Goal: Task Accomplishment & Management: Manage account settings

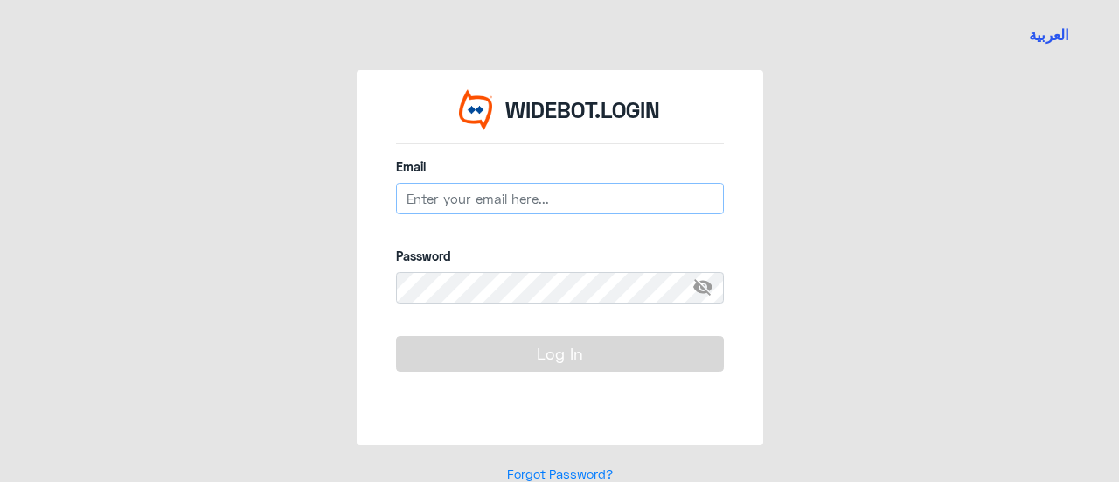
type input "[EMAIL_ADDRESS][DOMAIN_NAME]"
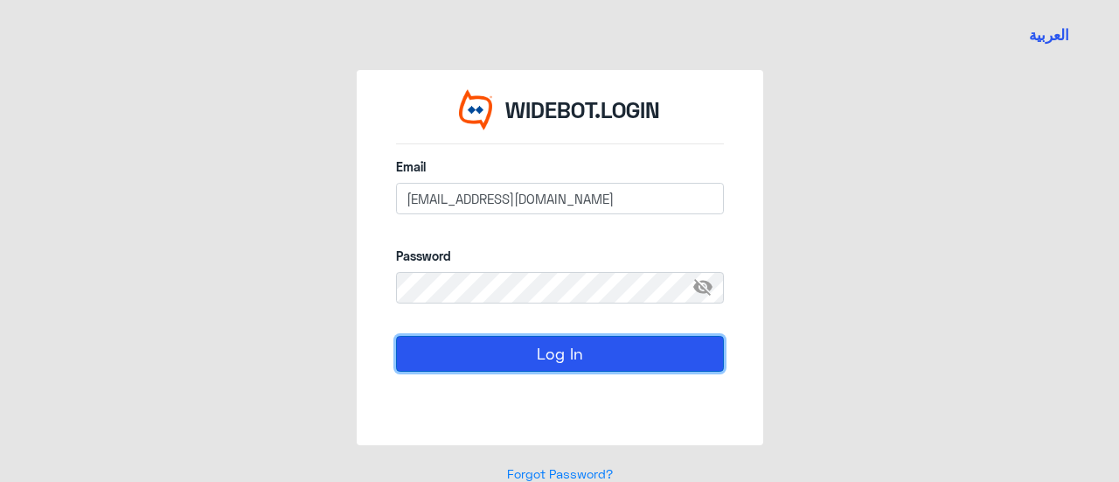
click at [553, 351] on button "Log In" at bounding box center [560, 353] width 328 height 35
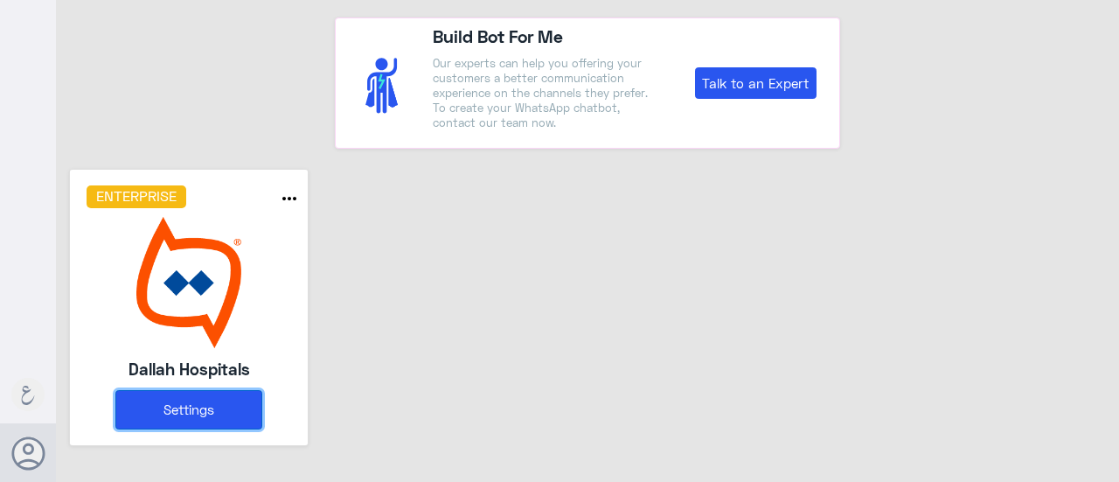
click at [197, 402] on button "Settings" at bounding box center [188, 409] width 147 height 39
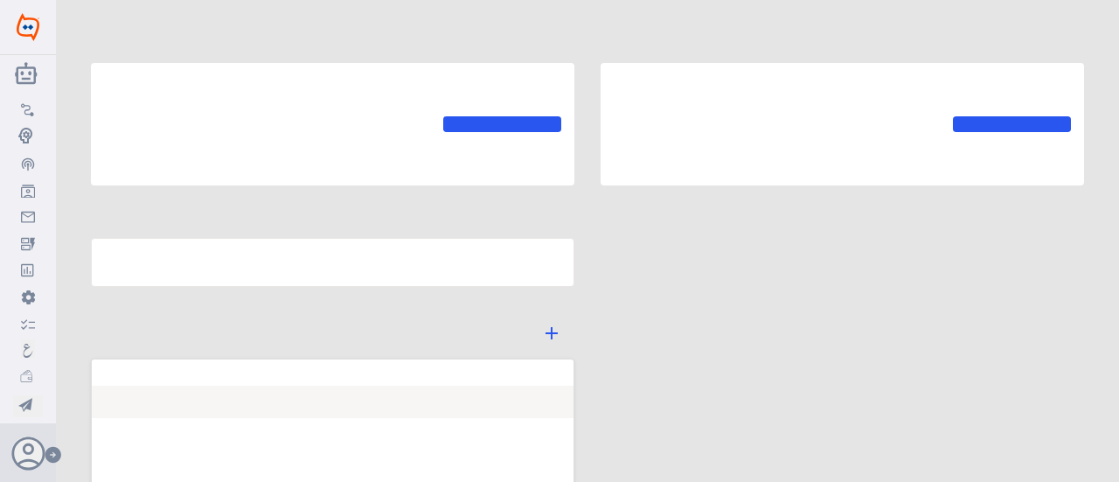
type input "Dallah Hospitals"
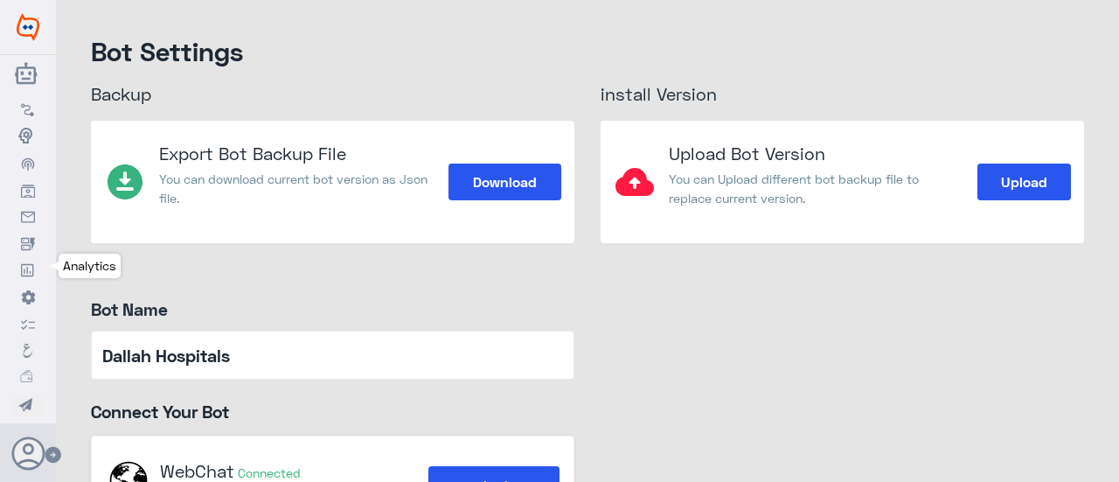
click at [29, 269] on icon at bounding box center [28, 270] width 14 height 14
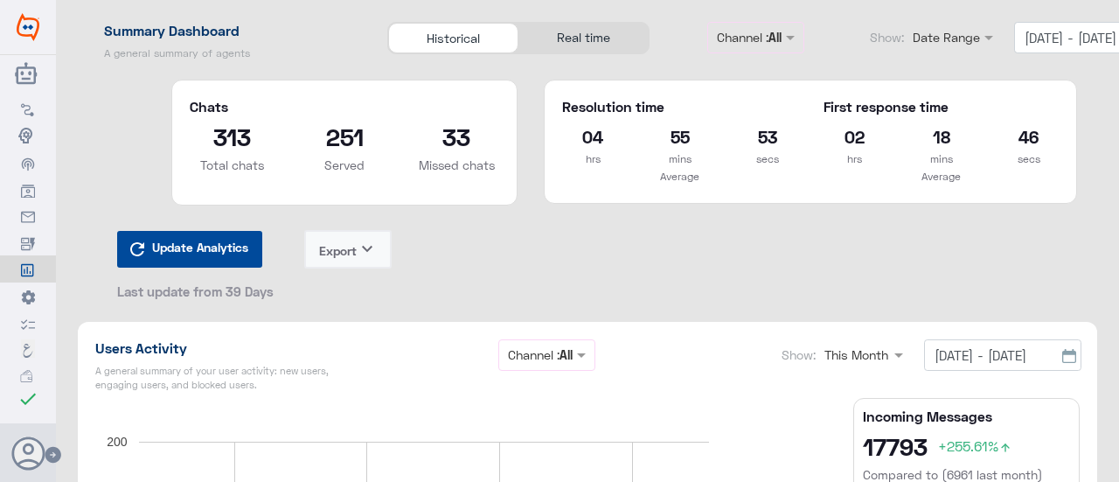
click at [574, 39] on div "Real time" at bounding box center [583, 38] width 130 height 31
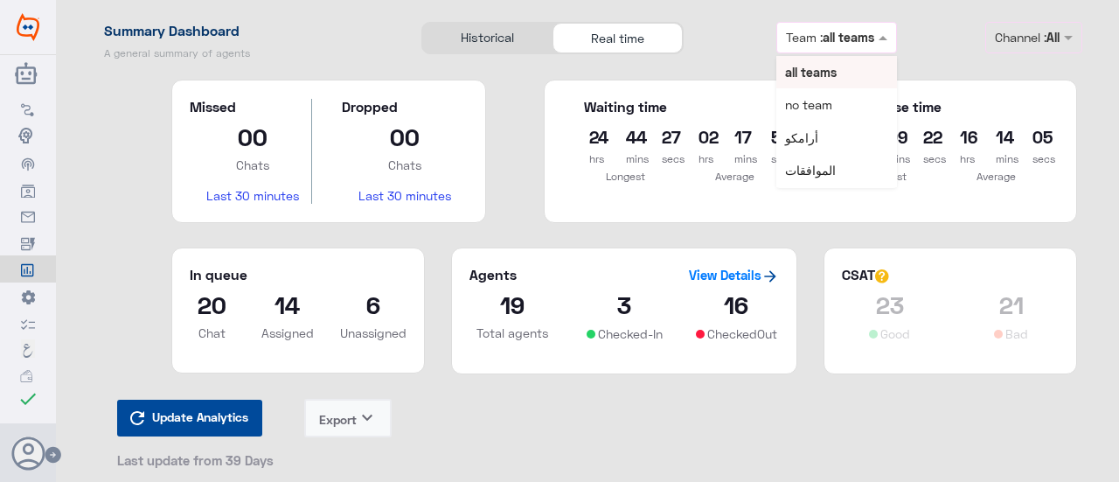
click at [871, 38] on div at bounding box center [836, 37] width 119 height 20
click at [831, 177] on span "الموافقات" at bounding box center [810, 170] width 51 height 15
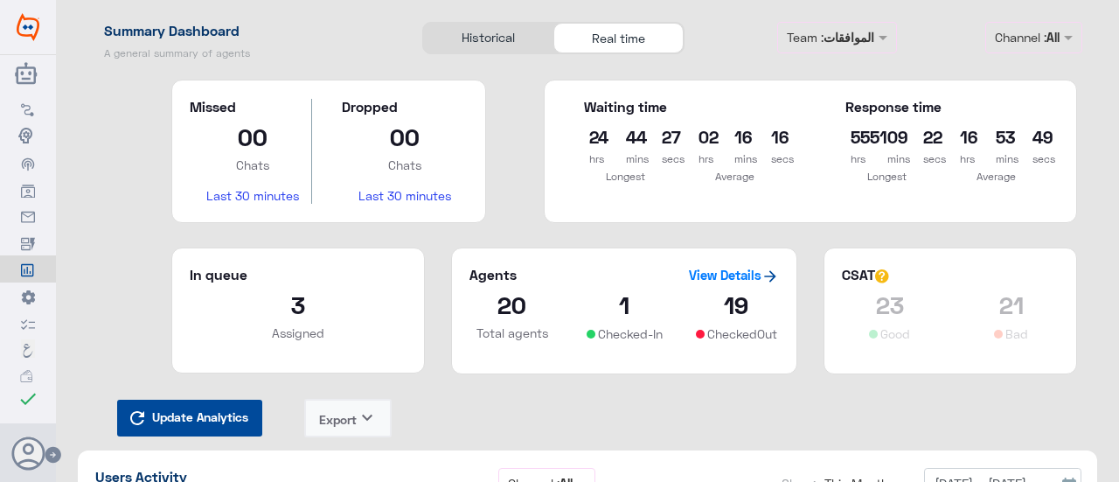
type input "[DATE] - [DATE]"
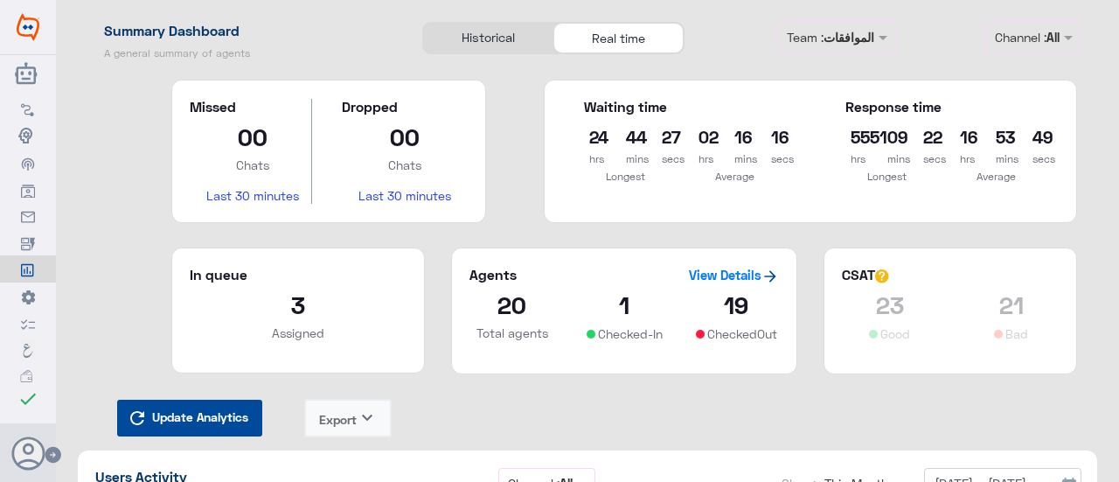
type input "[DATE] - [DATE]"
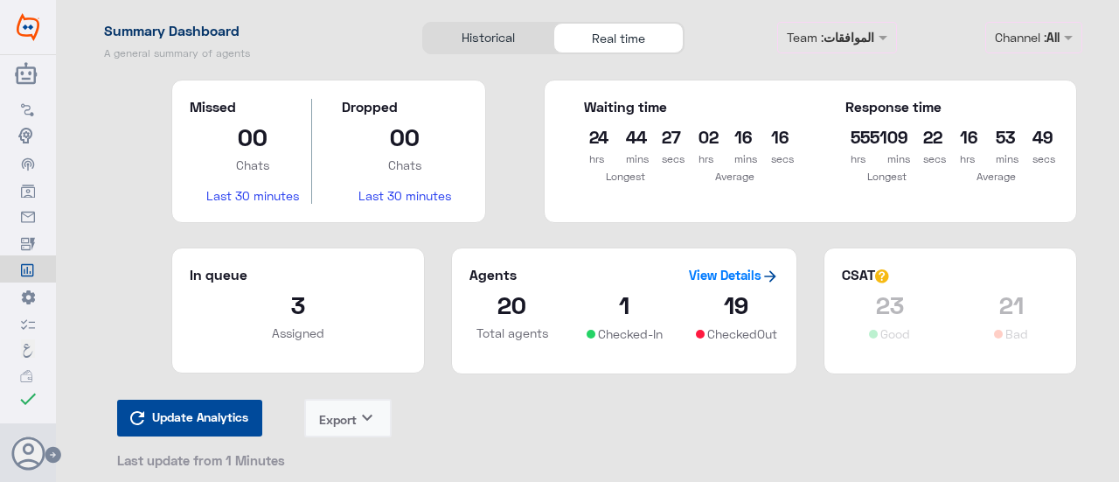
click at [1067, 38] on span at bounding box center [1071, 37] width 22 height 18
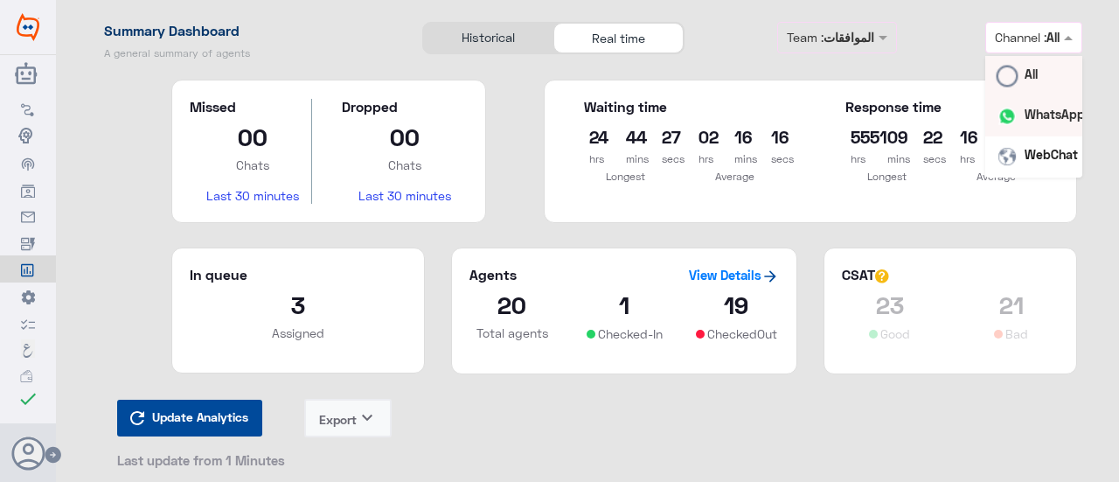
click at [1056, 116] on b "WhatsApp" at bounding box center [1055, 114] width 60 height 15
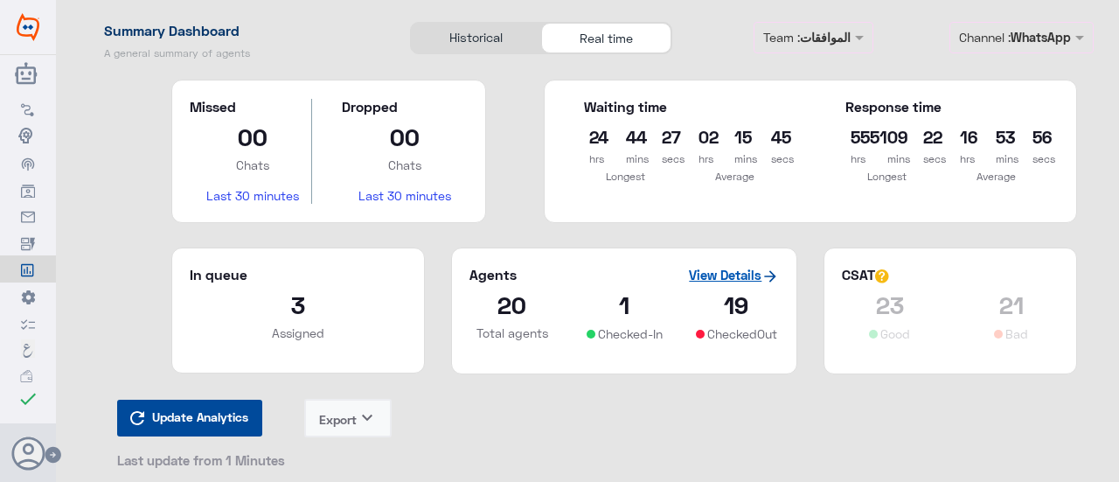
click at [734, 272] on link "View Details" at bounding box center [734, 275] width 90 height 16
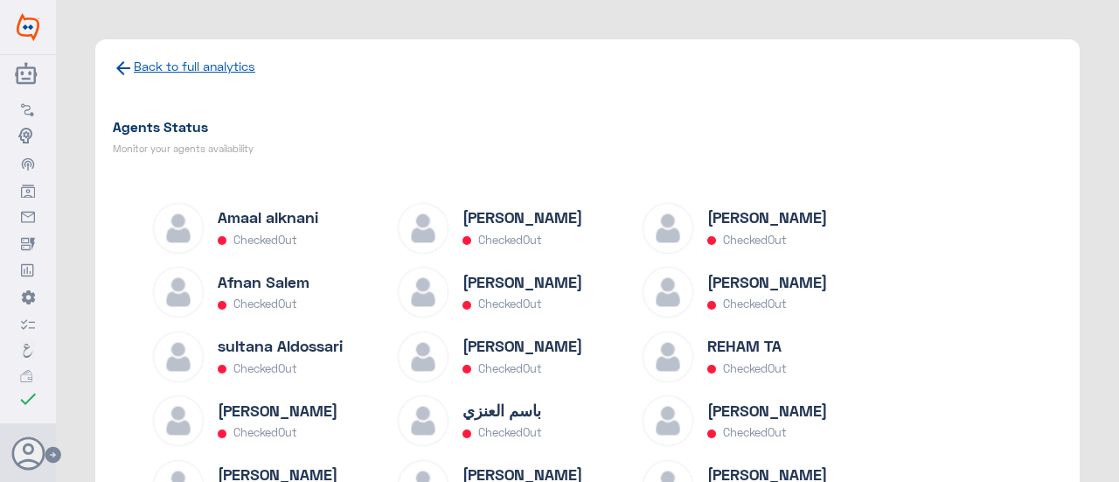
click at [154, 62] on link "Back to full analytics" at bounding box center [195, 66] width 122 height 15
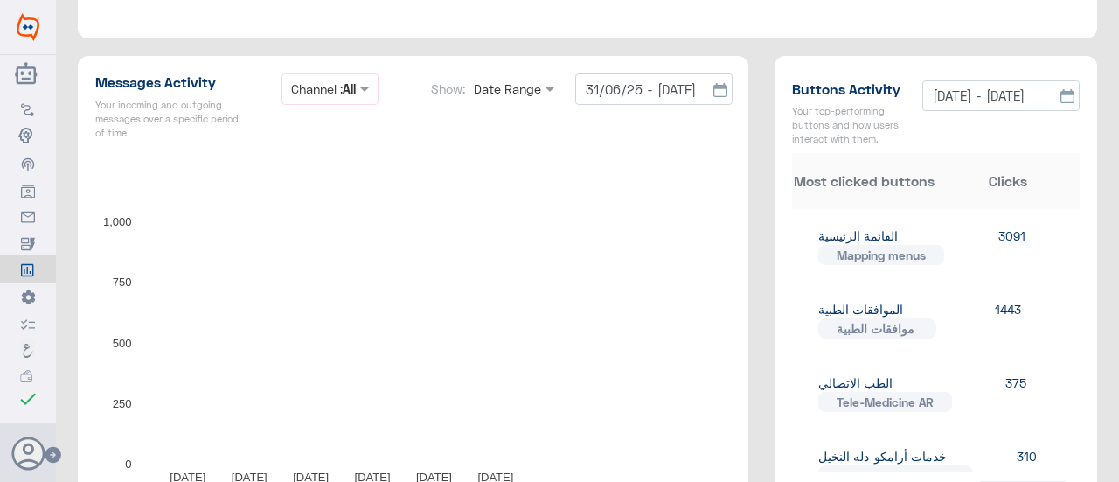
scroll to position [787, 0]
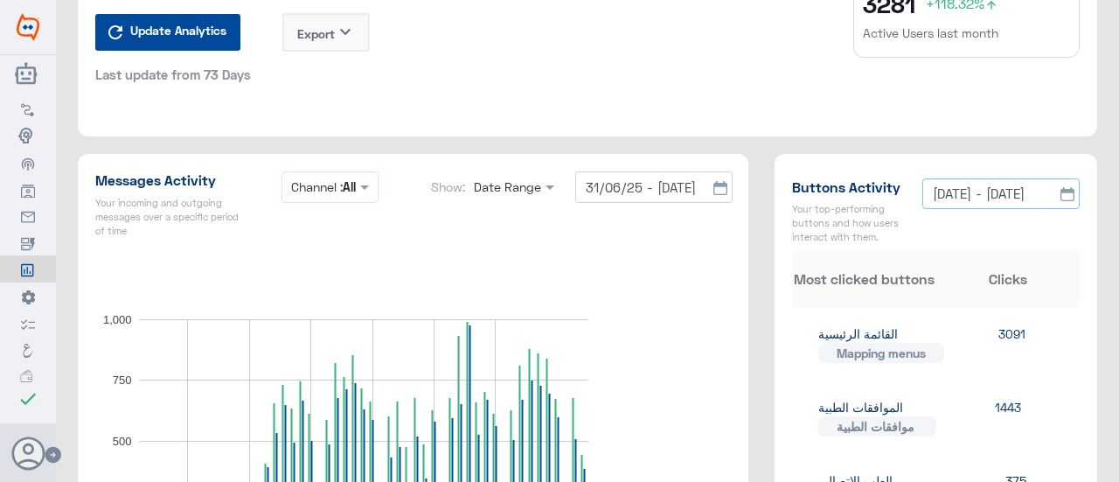
click at [965, 197] on input "[DATE] - [DATE]" at bounding box center [1000, 193] width 157 height 31
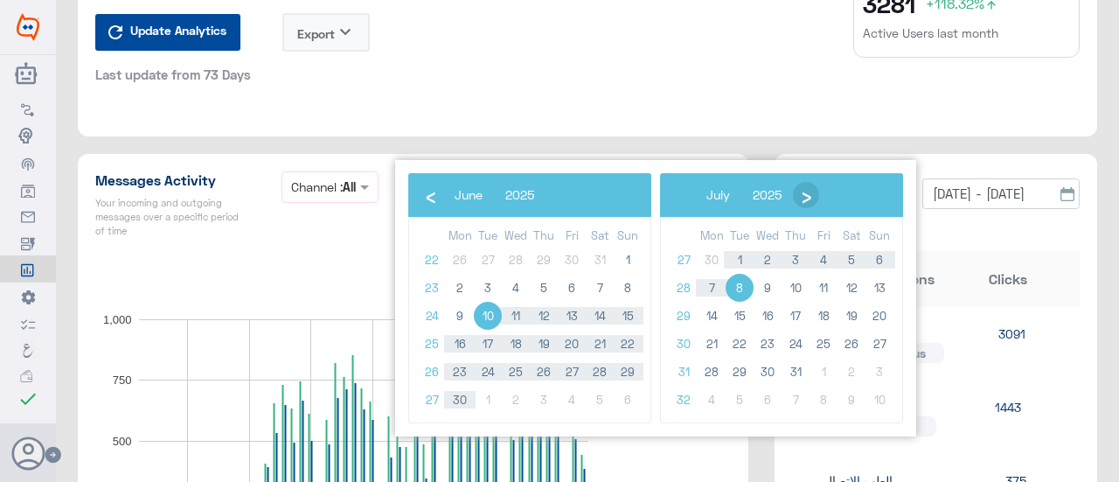
click at [804, 198] on span "›" at bounding box center [806, 195] width 26 height 26
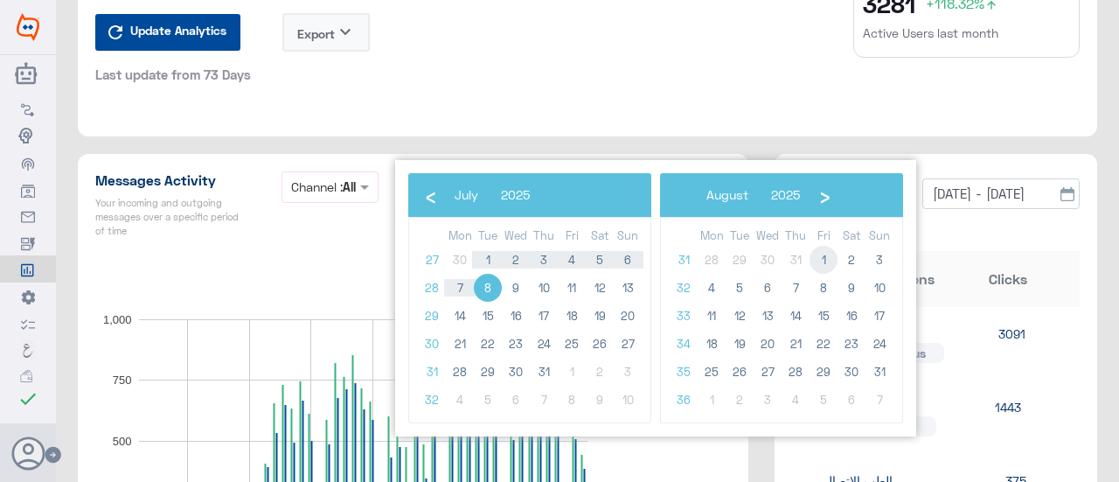
click at [818, 258] on span "1" at bounding box center [824, 260] width 28 height 28
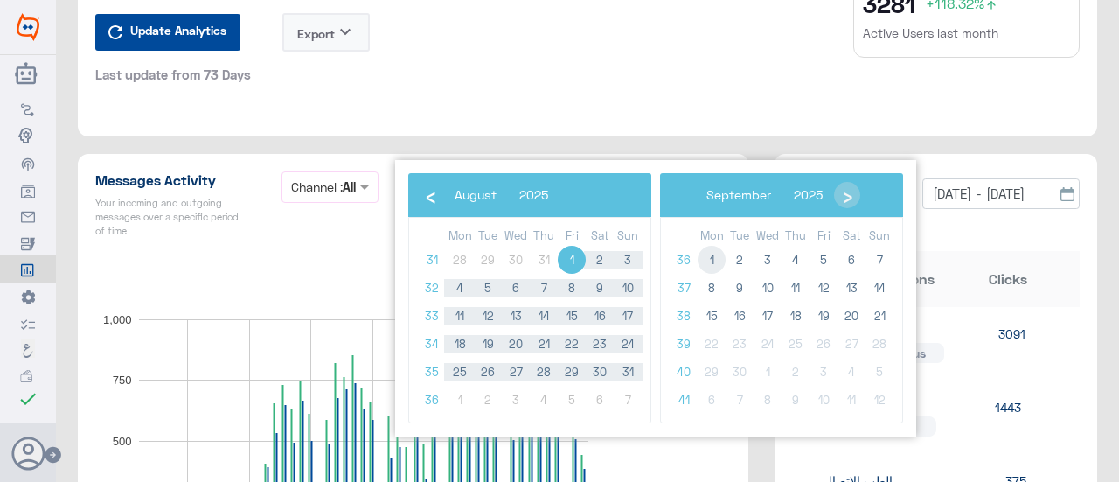
click at [709, 257] on span "1" at bounding box center [712, 260] width 28 height 28
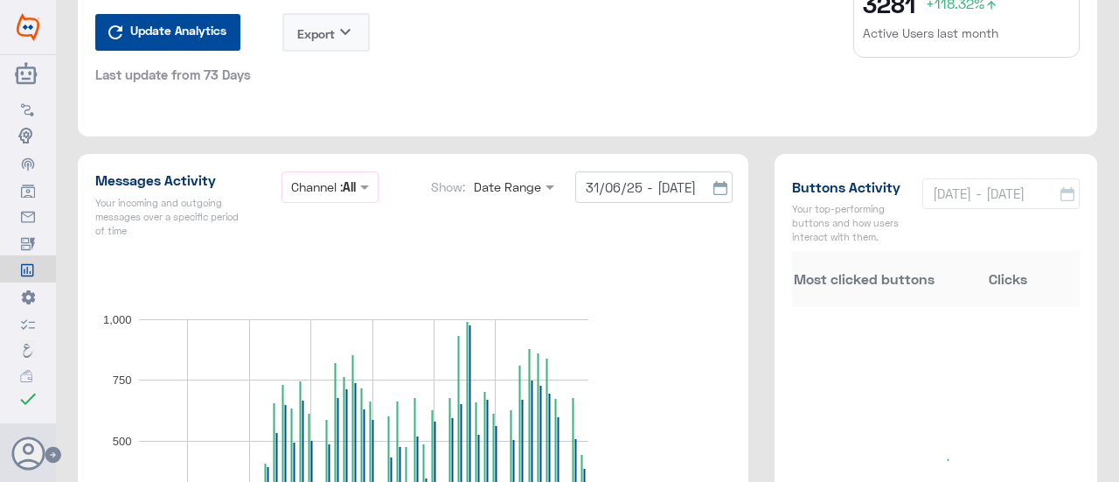
type input "[DATE] - [DATE]"
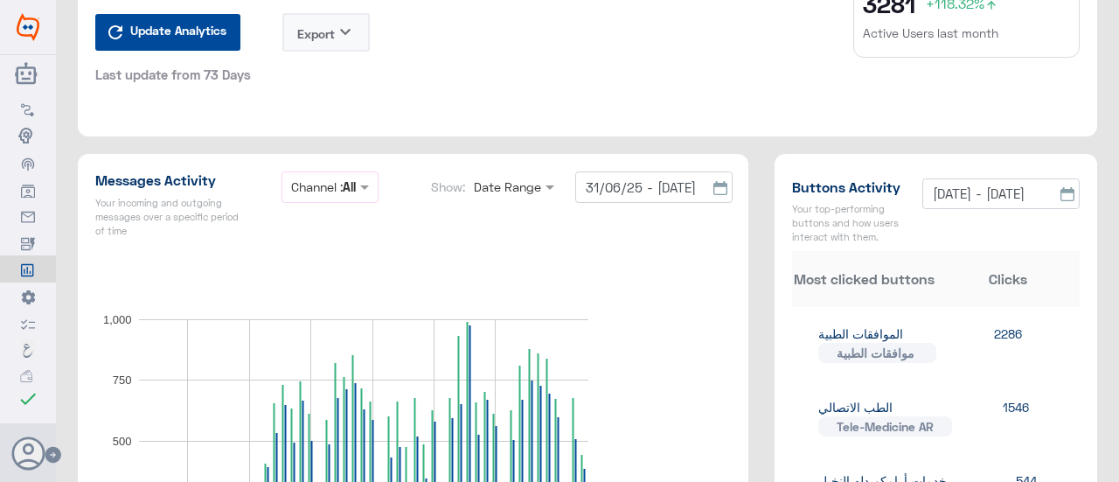
type input "[DATE] - [DATE]"
type input "31/06/25 - [DATE]"
type input "[DATE] - [DATE]"
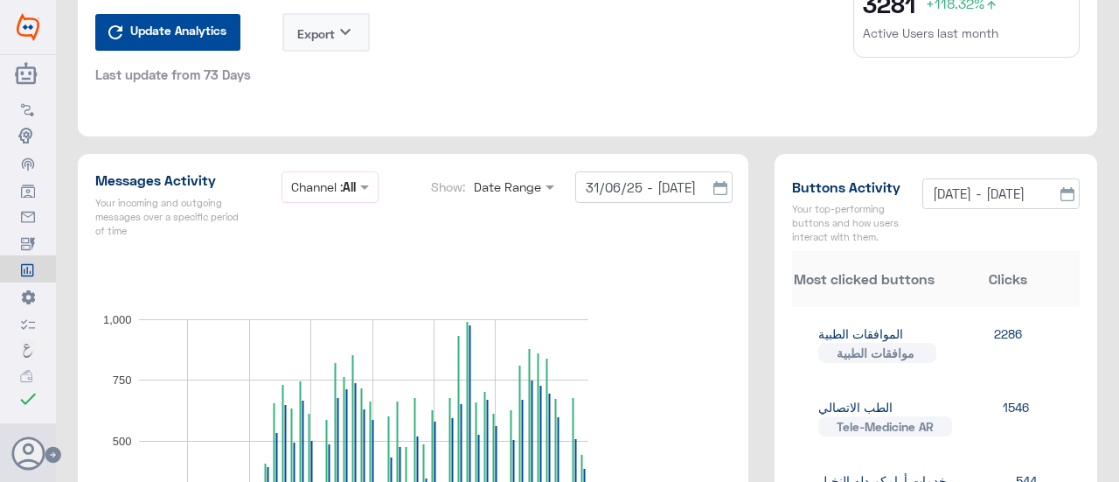
type input "[DATE] - [DATE]"
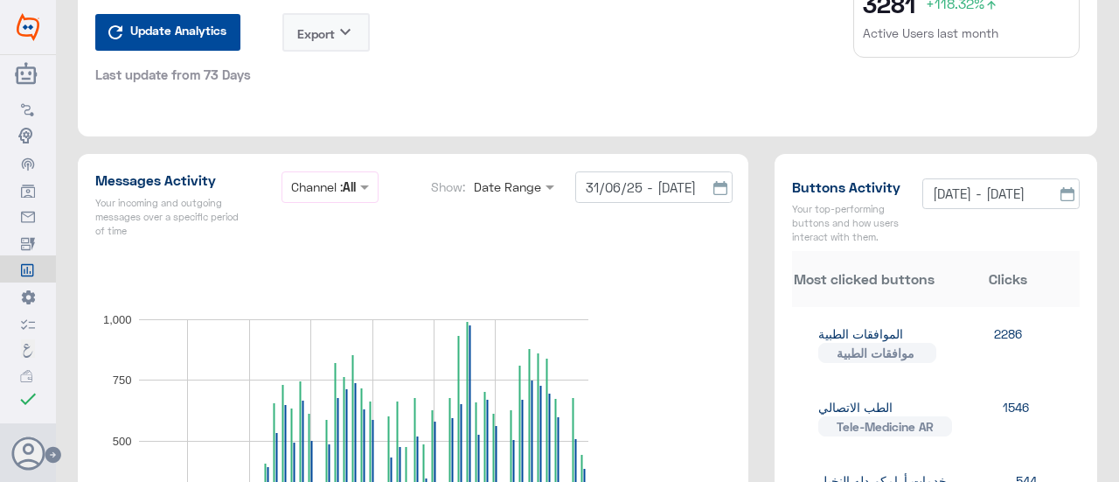
type input "[DATE] - [DATE]"
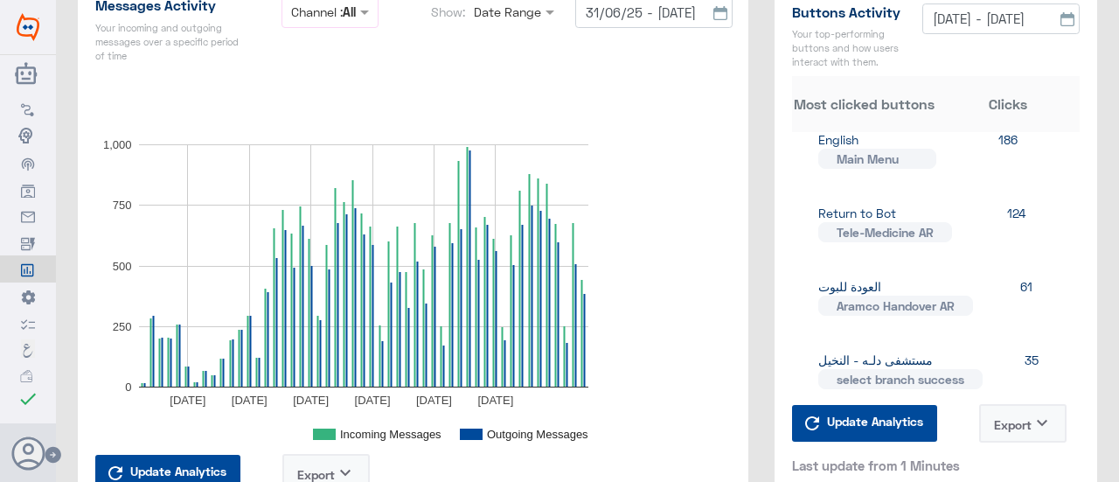
scroll to position [350, 0]
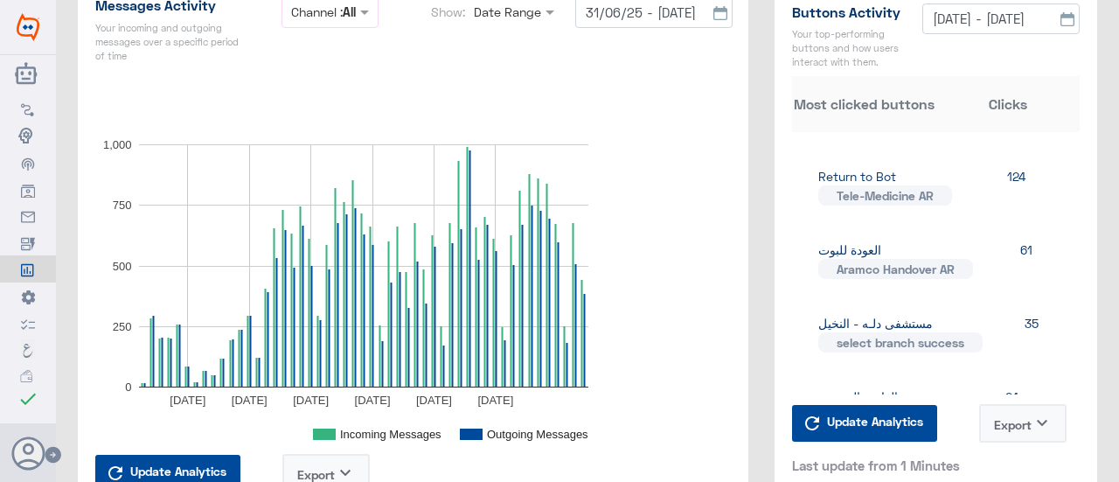
click at [1046, 425] on icon "keyboard_arrow_down" at bounding box center [1042, 423] width 21 height 21
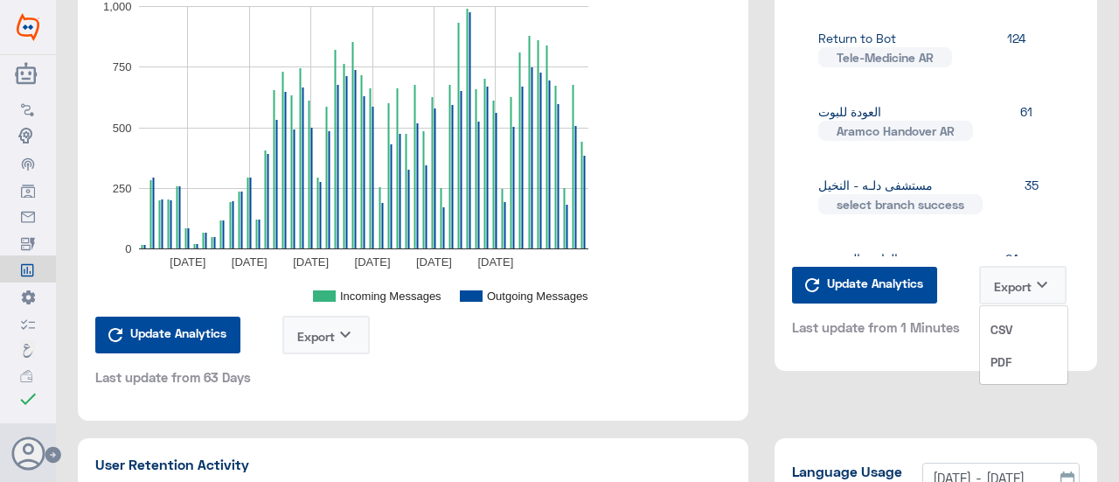
scroll to position [1137, 0]
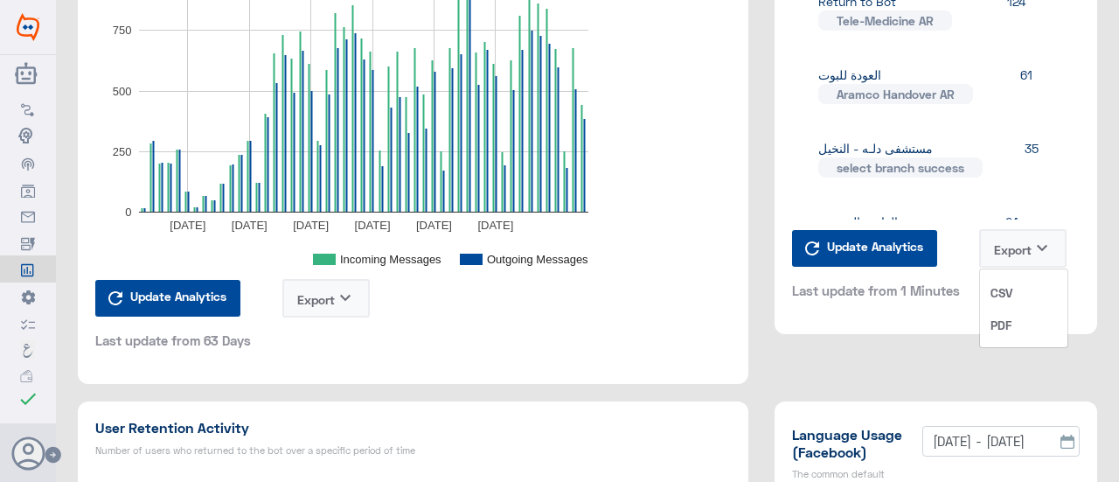
click at [1002, 289] on span "CSV" at bounding box center [1002, 292] width 22 height 18
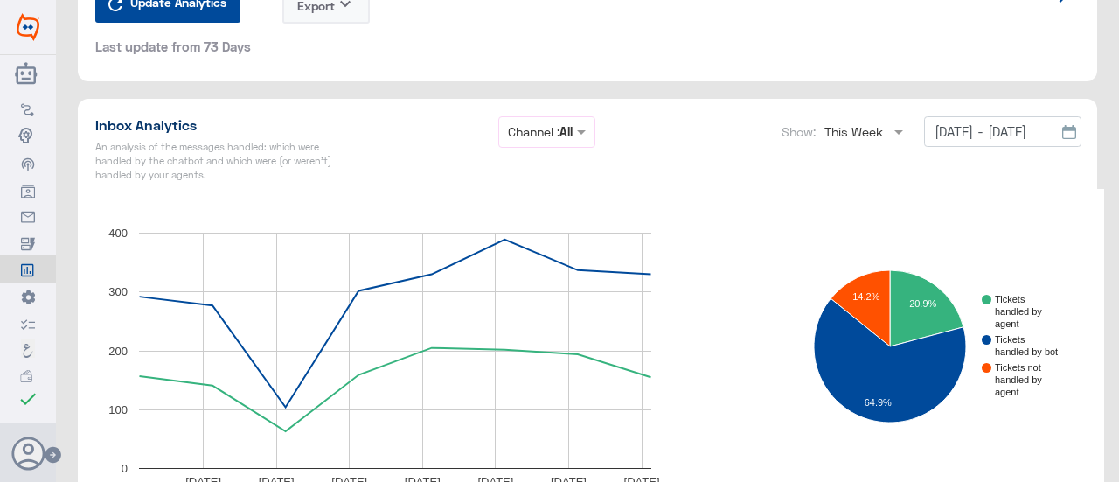
scroll to position [3322, 0]
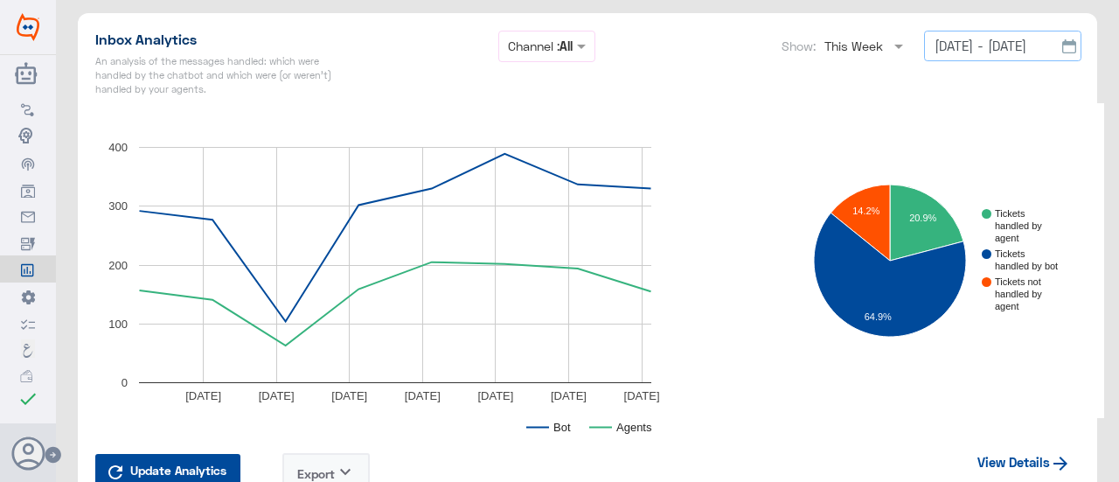
click at [1007, 38] on input "[DATE] - [DATE]" at bounding box center [1002, 46] width 157 height 31
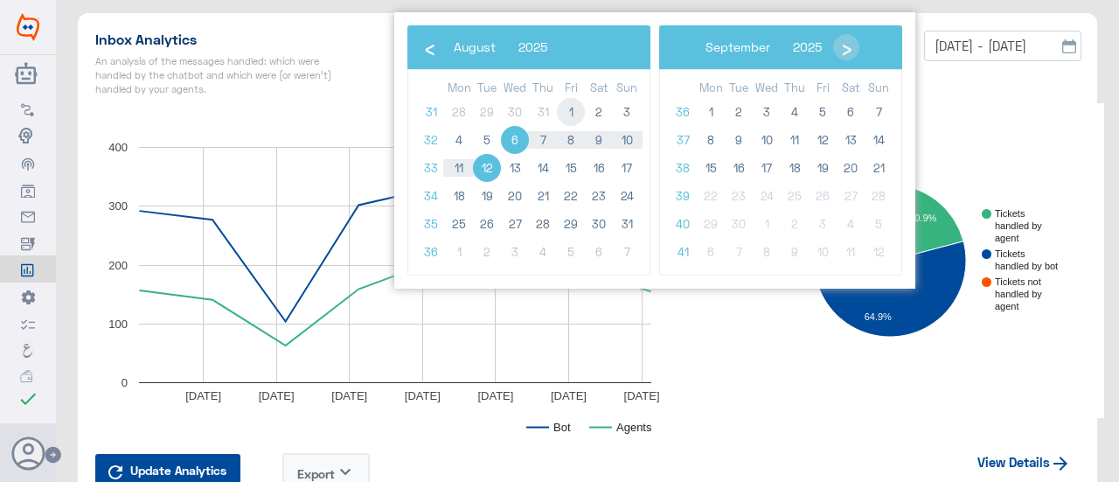
click at [579, 111] on span "1" at bounding box center [571, 112] width 28 height 28
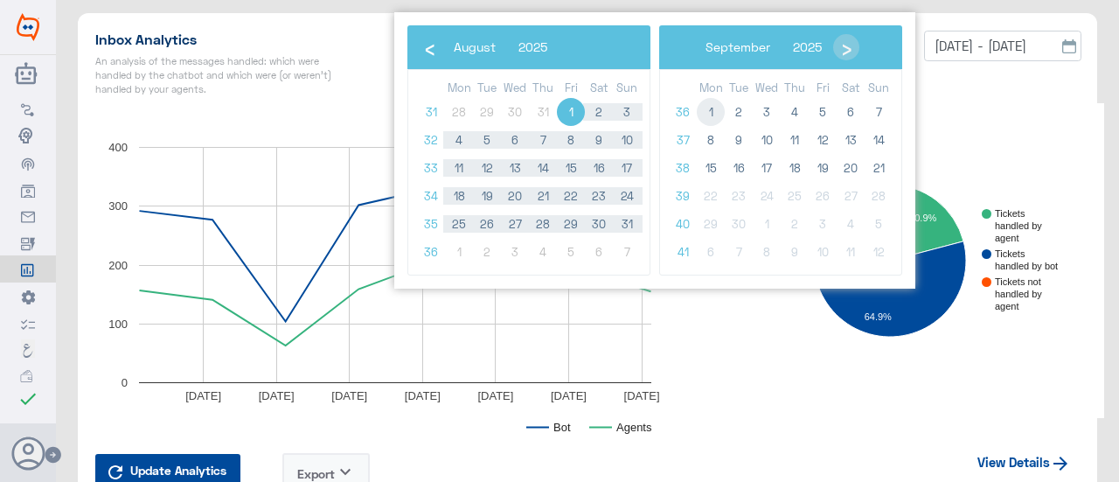
click at [711, 104] on span "1" at bounding box center [711, 112] width 28 height 28
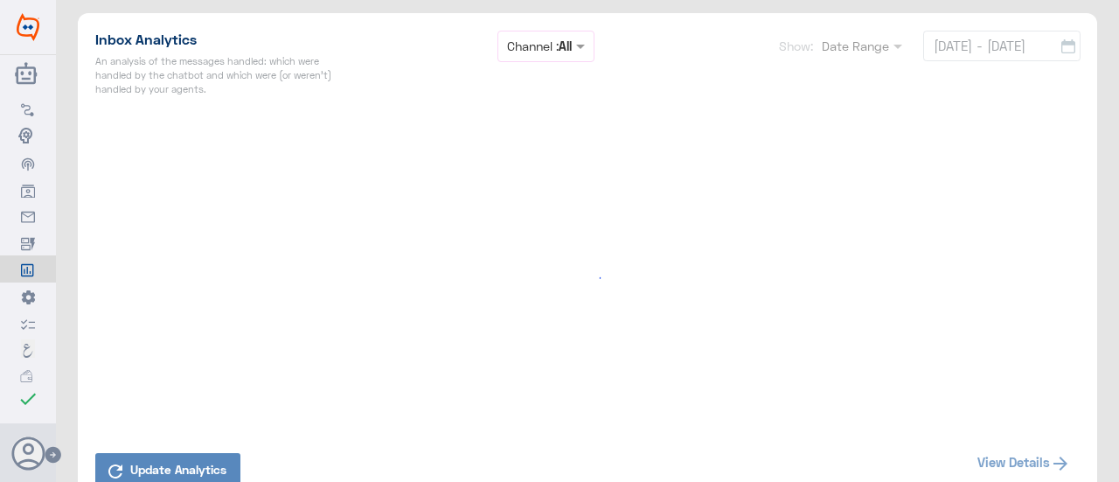
type input "[DATE] - [DATE]"
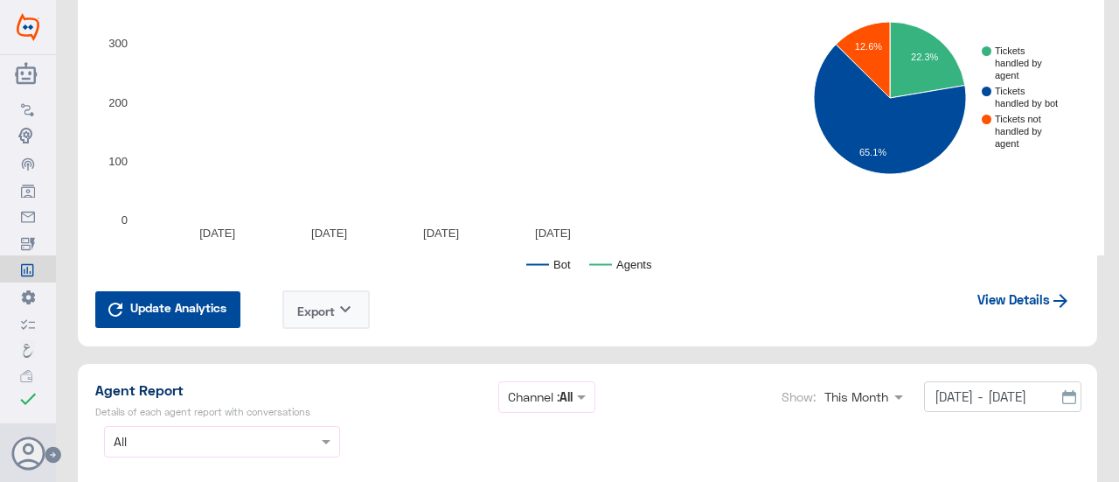
scroll to position [3585, 0]
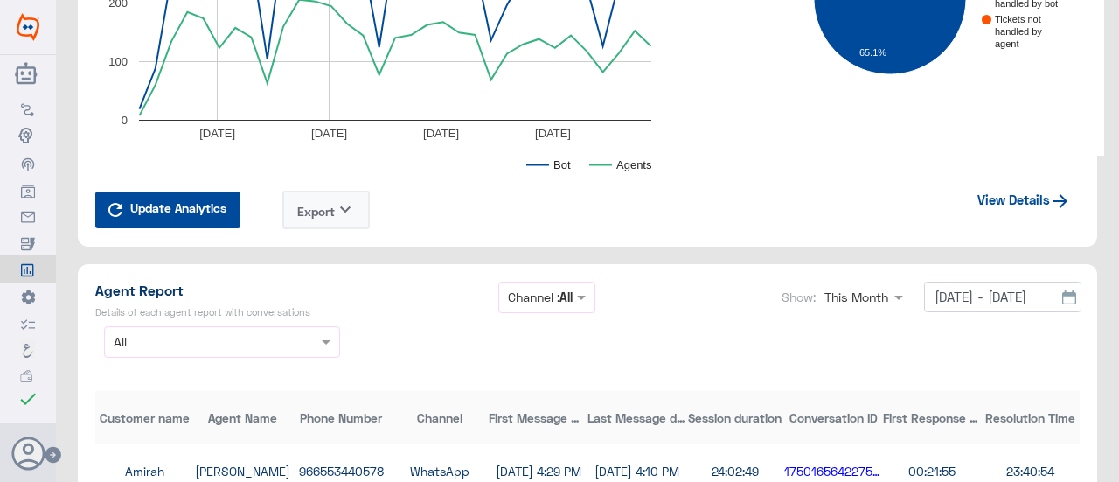
type input "[DATE] - [DATE]"
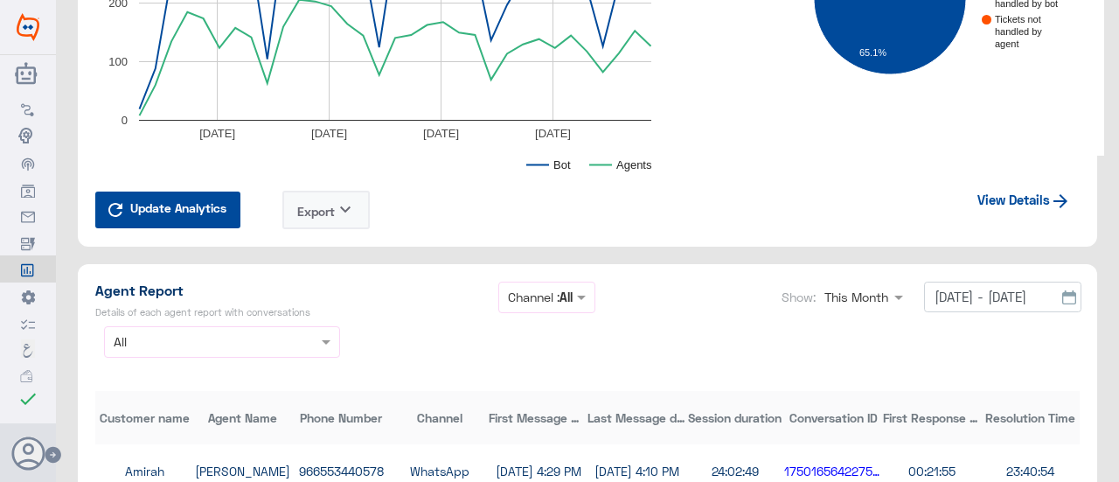
type input "[DATE] - [DATE]"
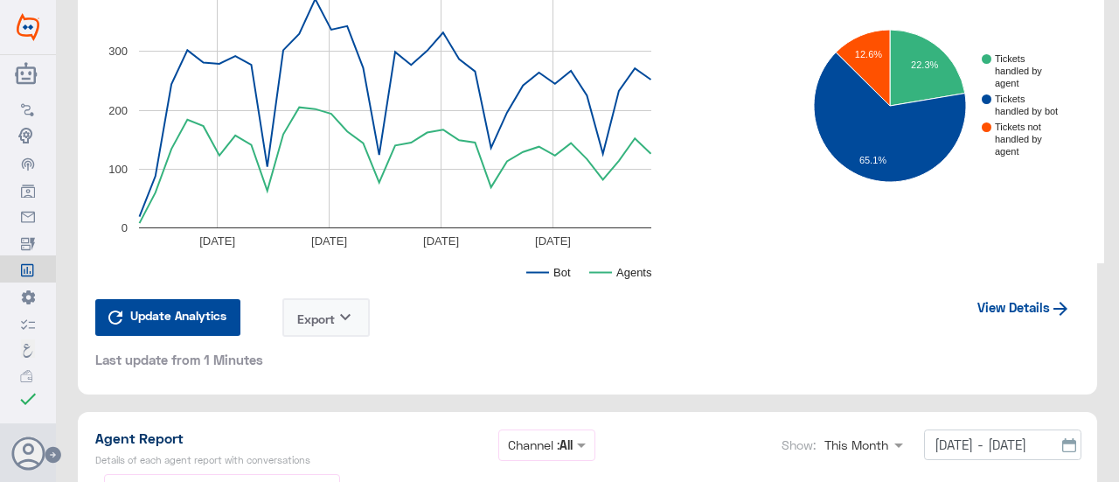
scroll to position [3497, 0]
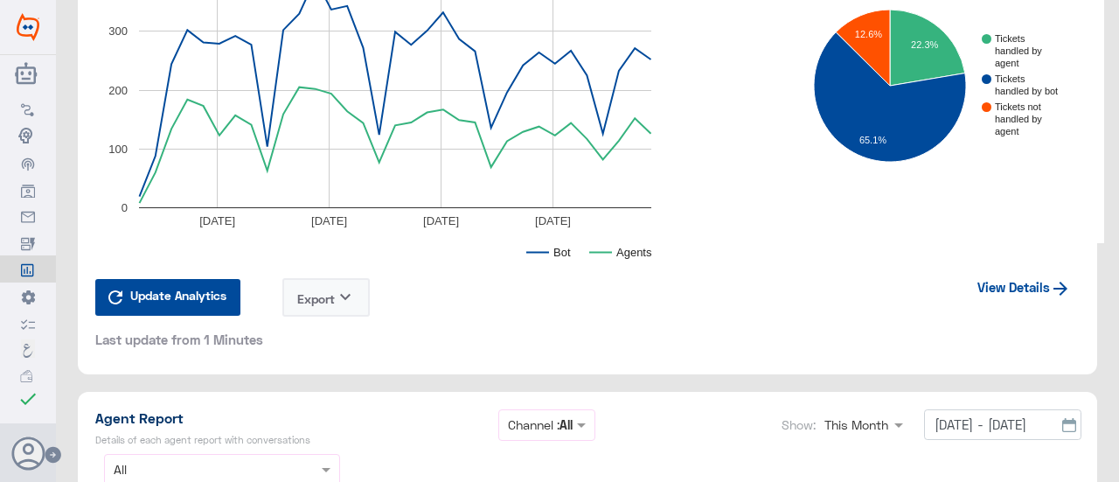
click at [1016, 279] on link "View Details" at bounding box center [1024, 286] width 111 height 33
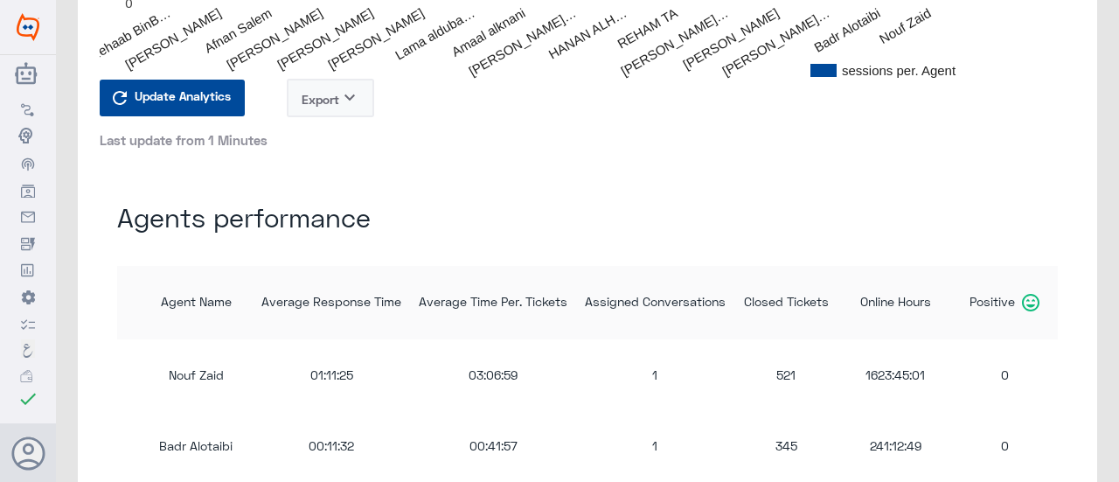
scroll to position [699, 0]
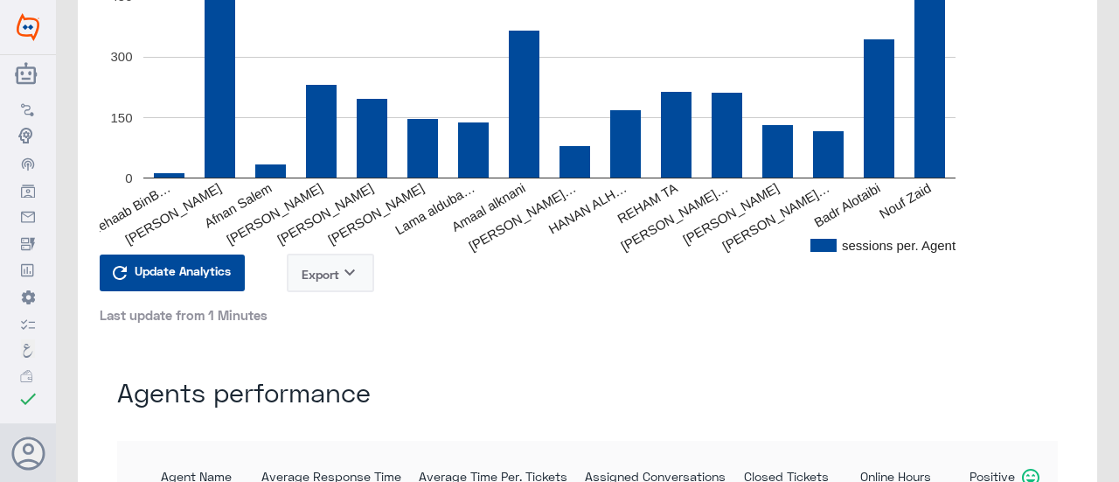
click at [360, 274] on icon "keyboard_arrow_down" at bounding box center [349, 272] width 21 height 21
click at [327, 317] on button "CSV" at bounding box center [331, 317] width 87 height 32
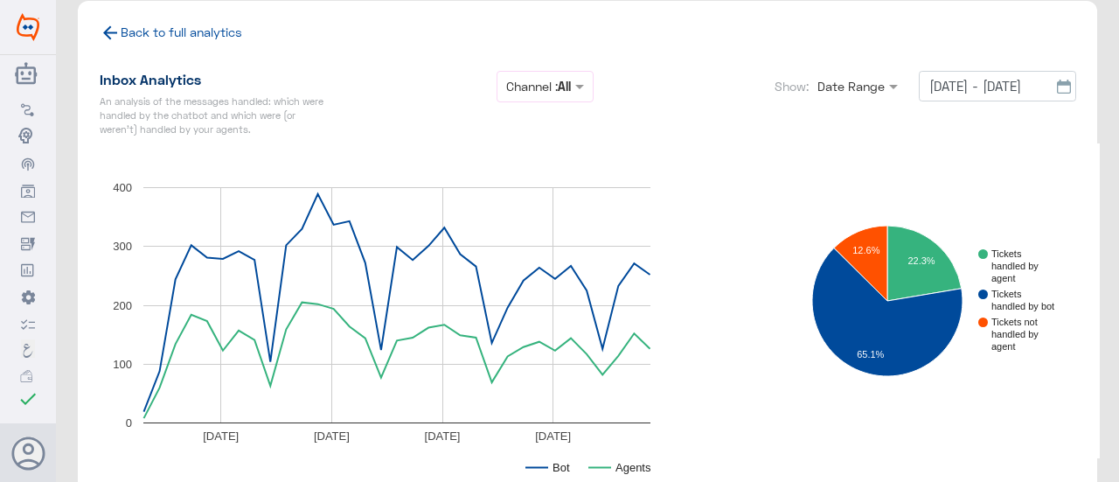
scroll to position [0, 0]
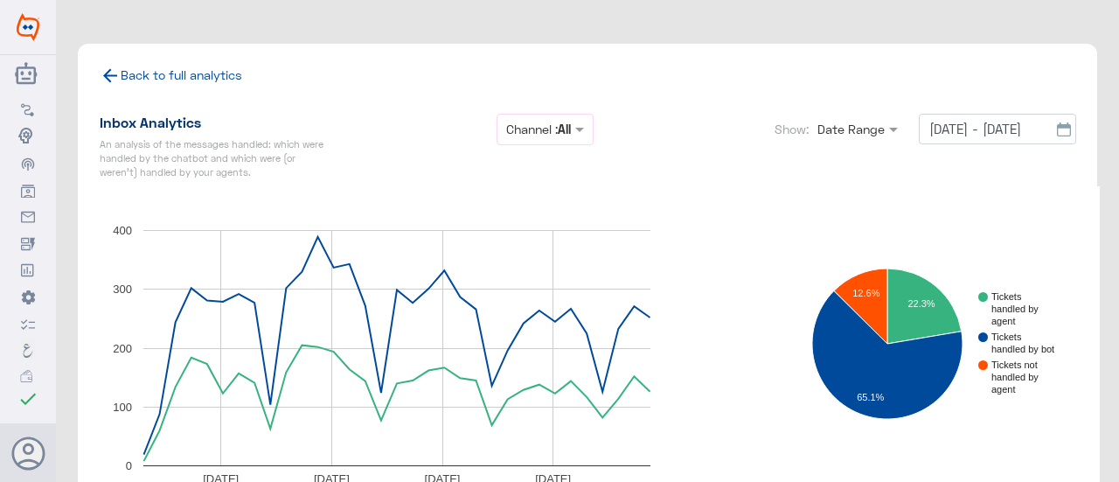
click at [164, 73] on link "Back to full analytics" at bounding box center [171, 74] width 143 height 15
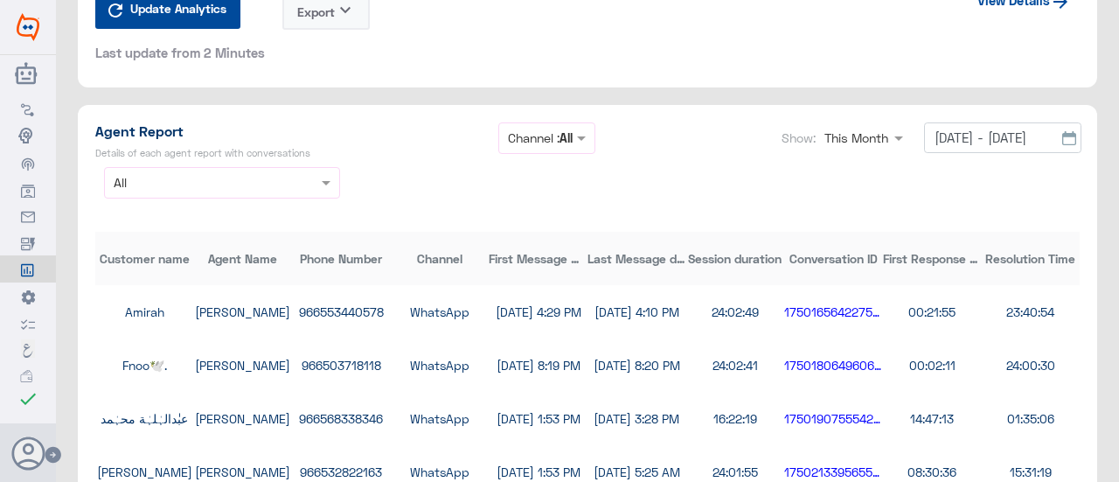
scroll to position [3760, 0]
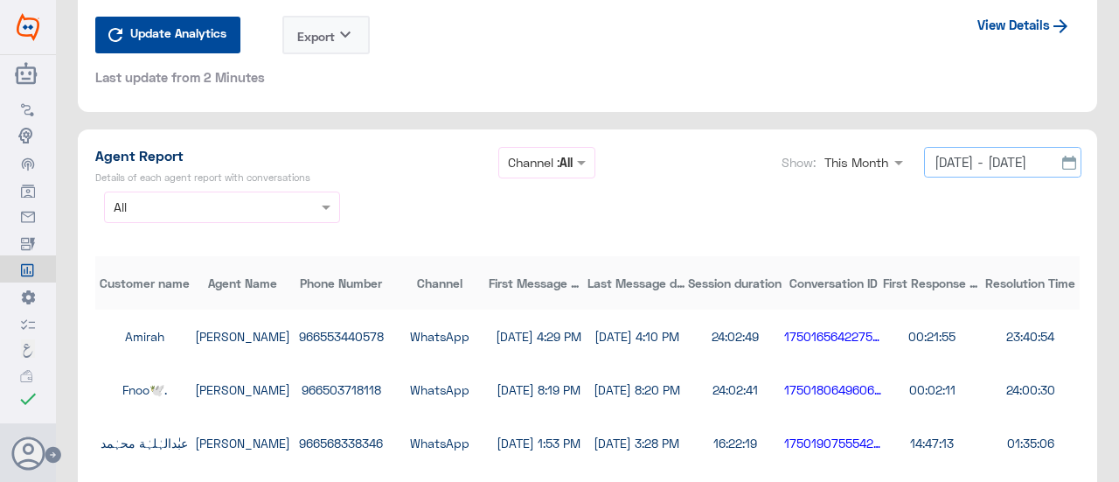
click at [943, 154] on input "[DATE] - [DATE]" at bounding box center [1002, 162] width 157 height 31
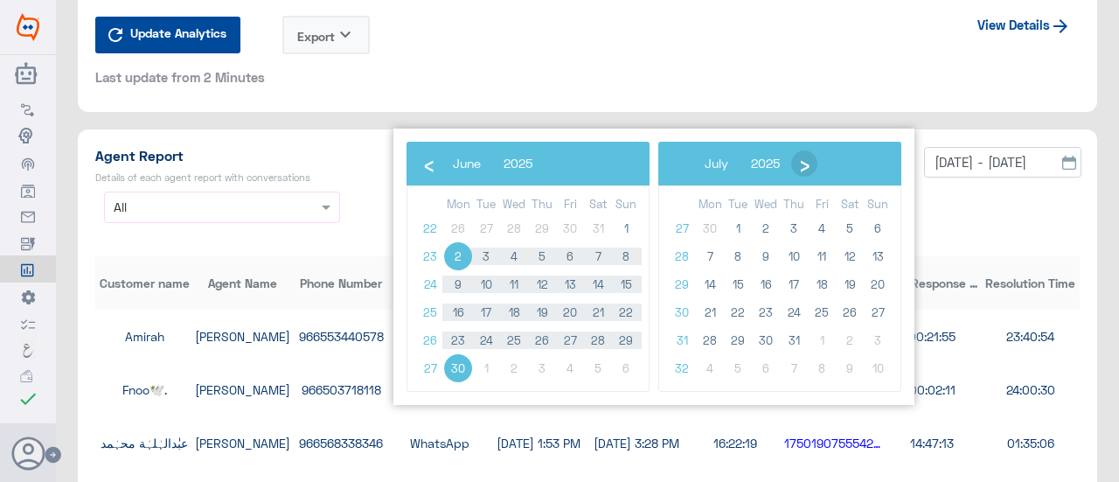
click at [808, 166] on span "›" at bounding box center [804, 163] width 26 height 26
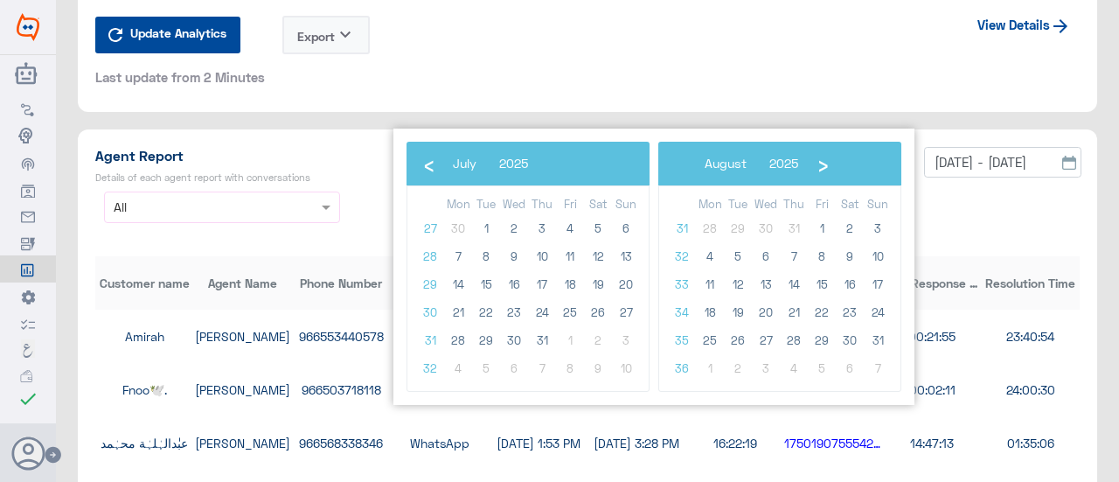
click at [808, 166] on button "2025" at bounding box center [784, 163] width 52 height 26
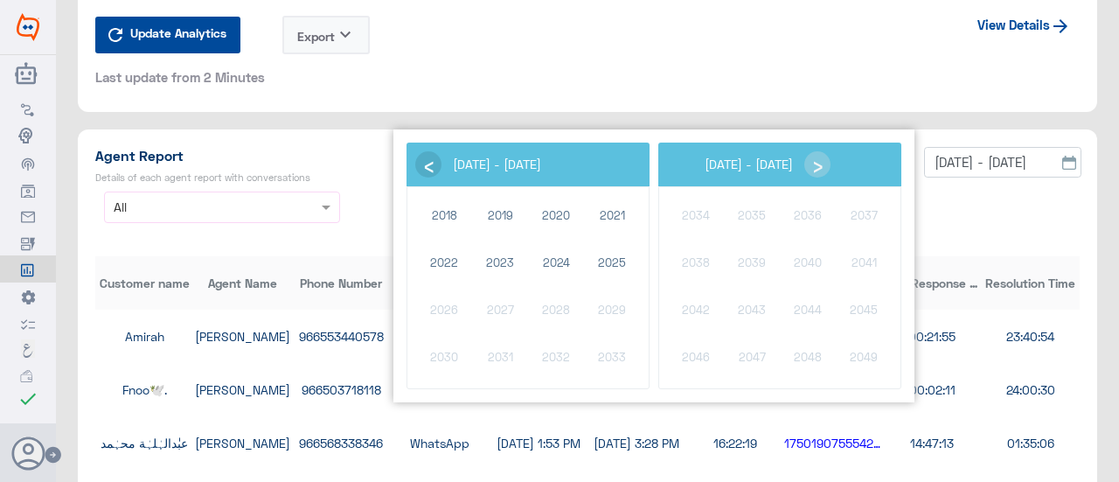
click at [418, 165] on span "‹" at bounding box center [428, 164] width 26 height 26
click at [865, 263] on span "2025" at bounding box center [864, 263] width 40 height 40
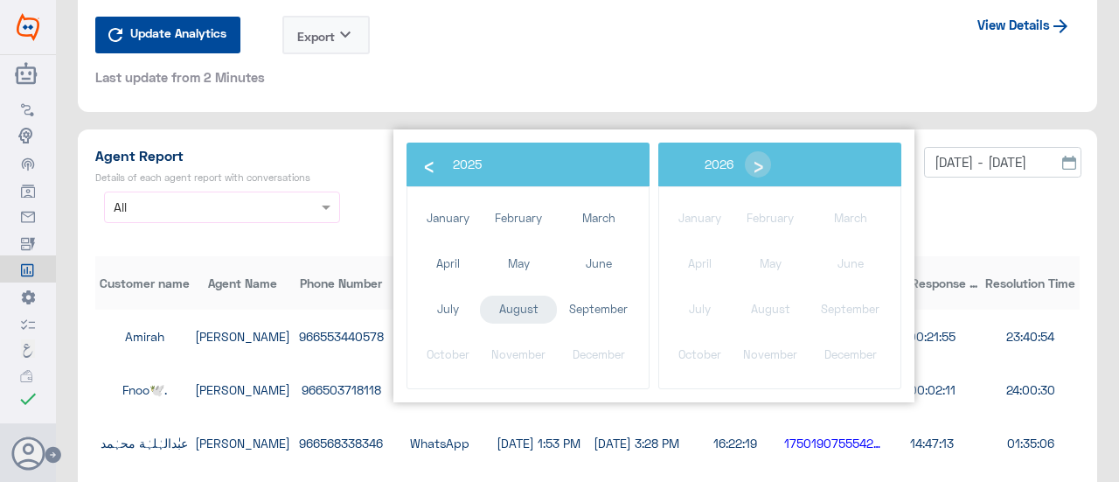
click at [517, 310] on span "August" at bounding box center [519, 310] width 78 height 28
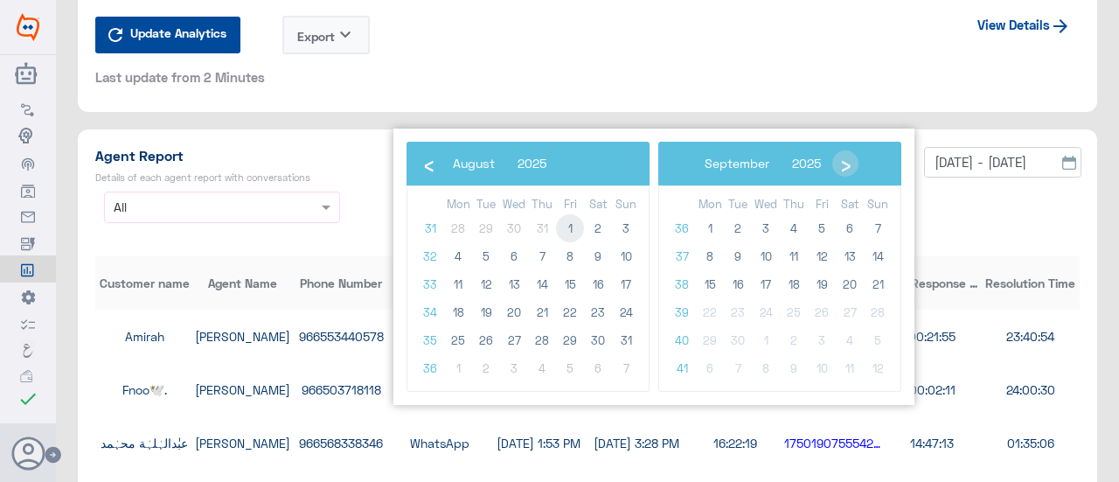
click at [567, 226] on span "1" at bounding box center [570, 228] width 28 height 28
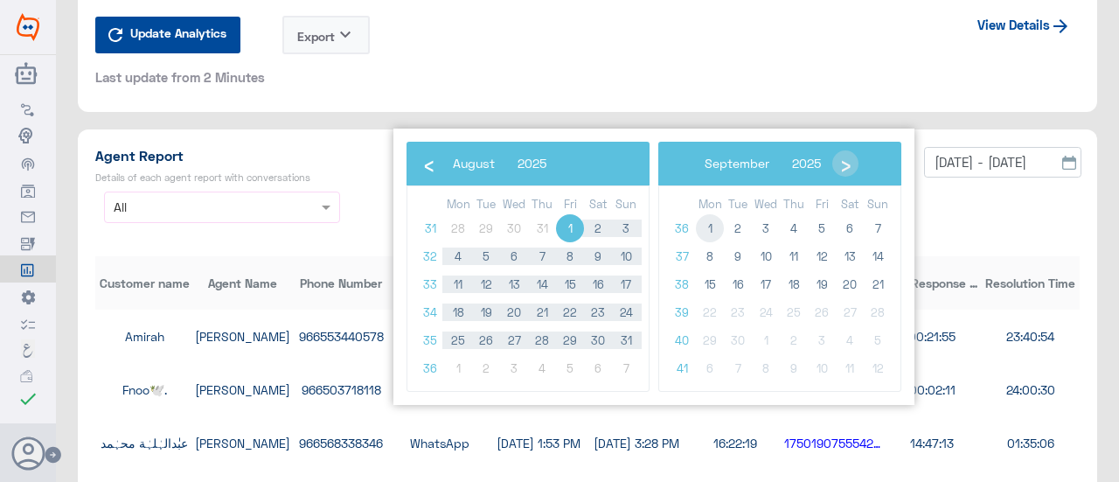
click at [709, 225] on span "1" at bounding box center [710, 228] width 28 height 28
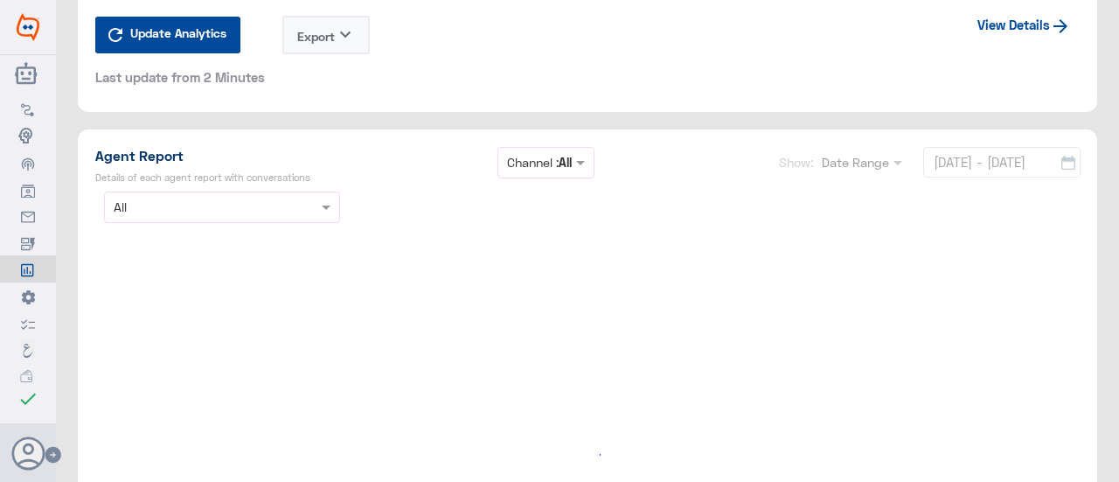
type input "[DATE] - [DATE]"
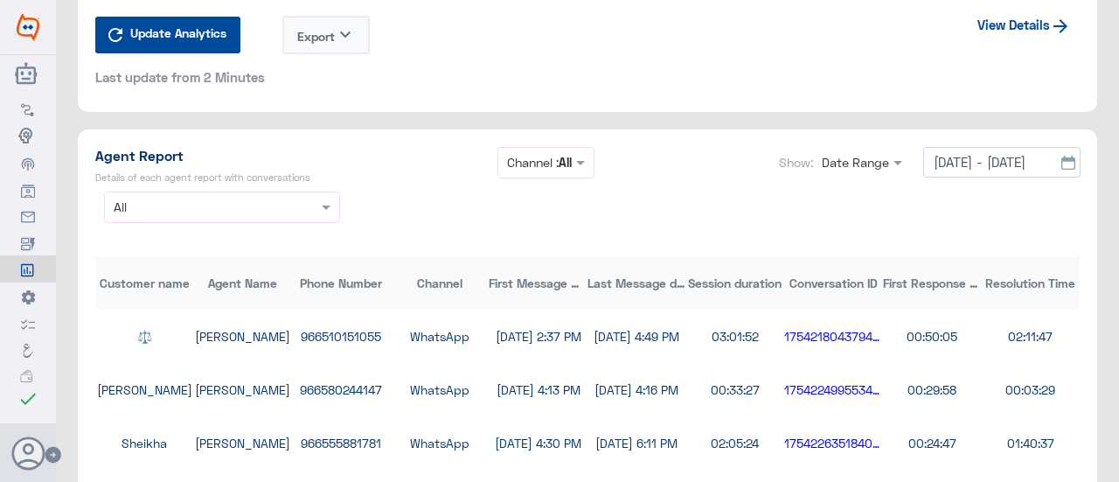
type input "[DATE] - [DATE]"
type input "31/06/25 - [DATE]"
type input "[DATE] - [DATE]"
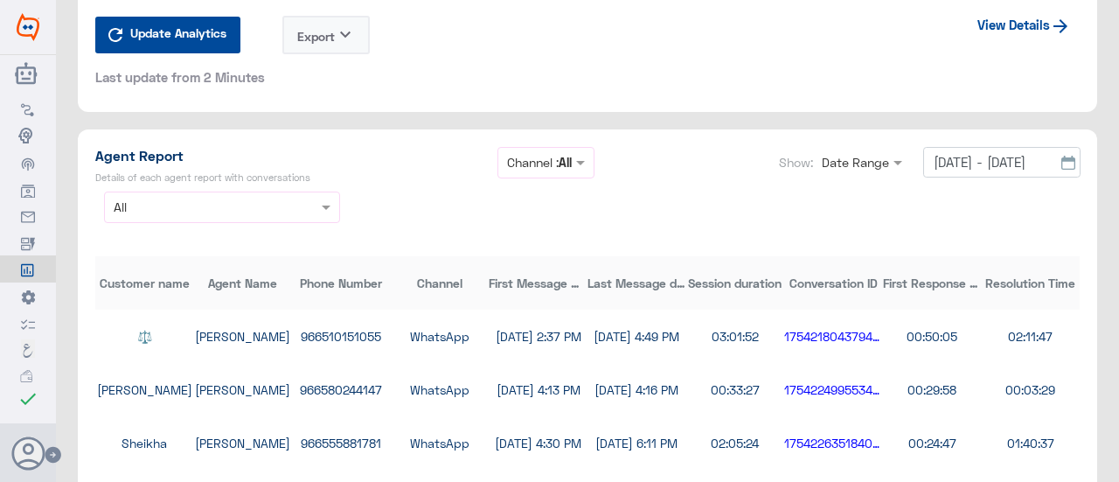
type input "[DATE] - [DATE]"
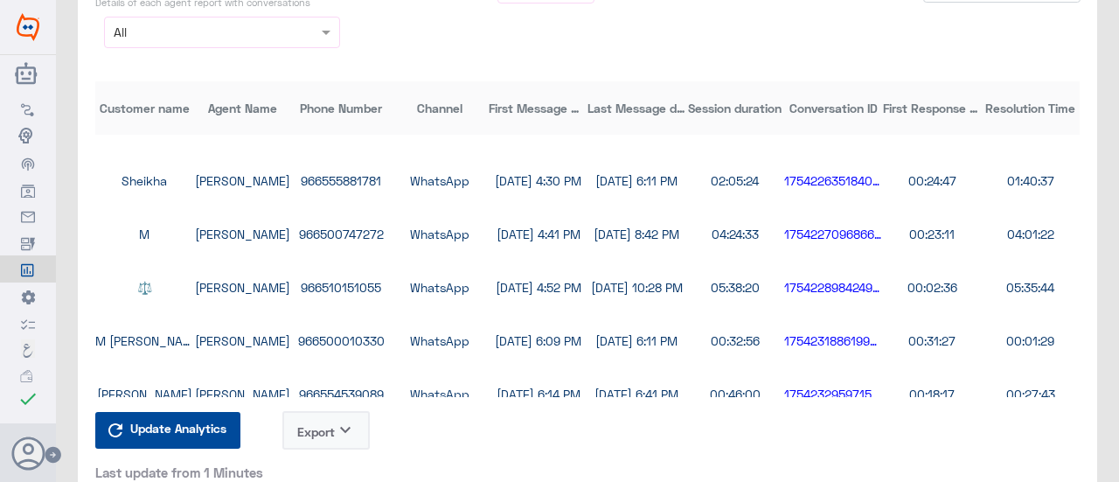
scroll to position [4109, 0]
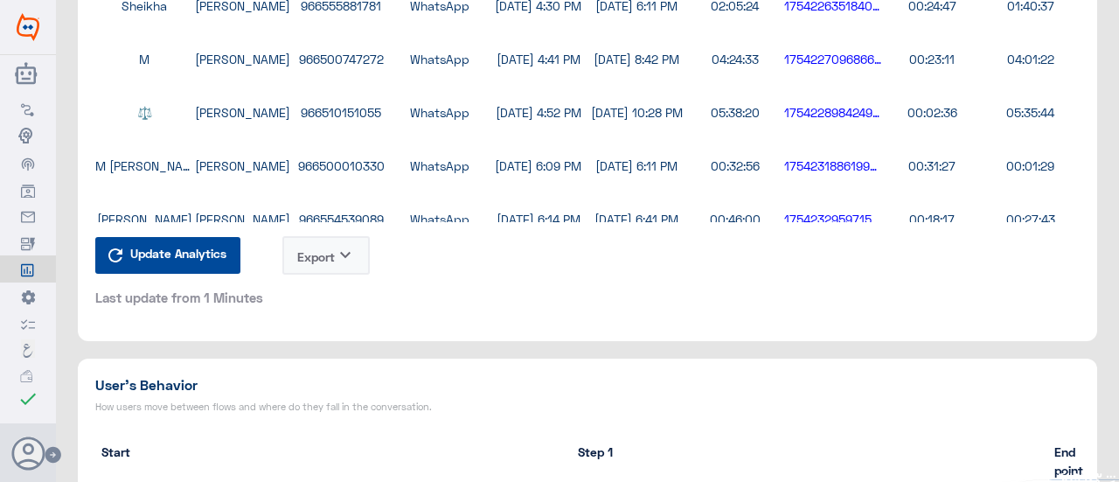
click at [354, 252] on icon "keyboard_arrow_down" at bounding box center [345, 255] width 21 height 21
click at [320, 296] on button "CSV" at bounding box center [326, 299] width 87 height 32
click at [311, 259] on button "Export keyboard_arrow_down" at bounding box center [325, 255] width 87 height 38
click at [304, 291] on span "CSV" at bounding box center [305, 299] width 22 height 18
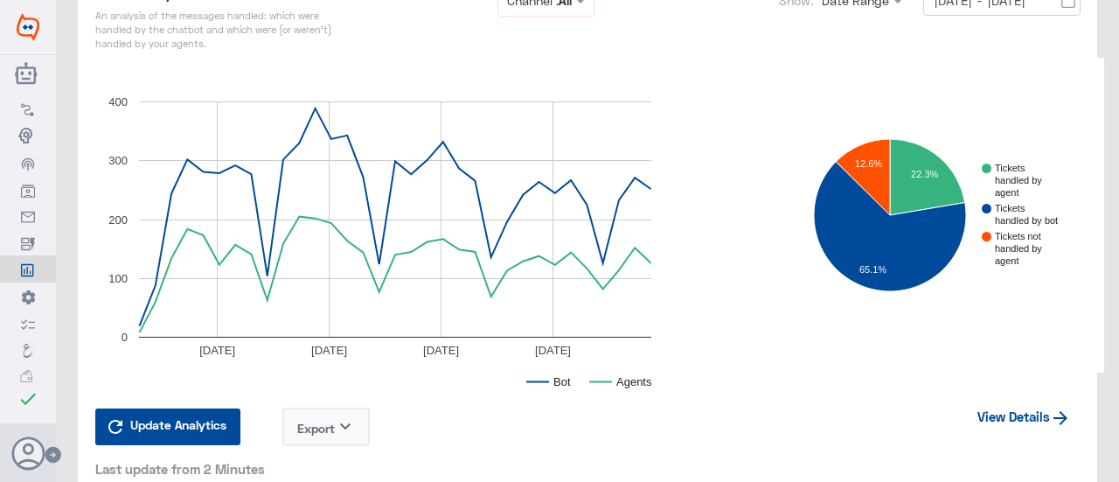
scroll to position [3455, 0]
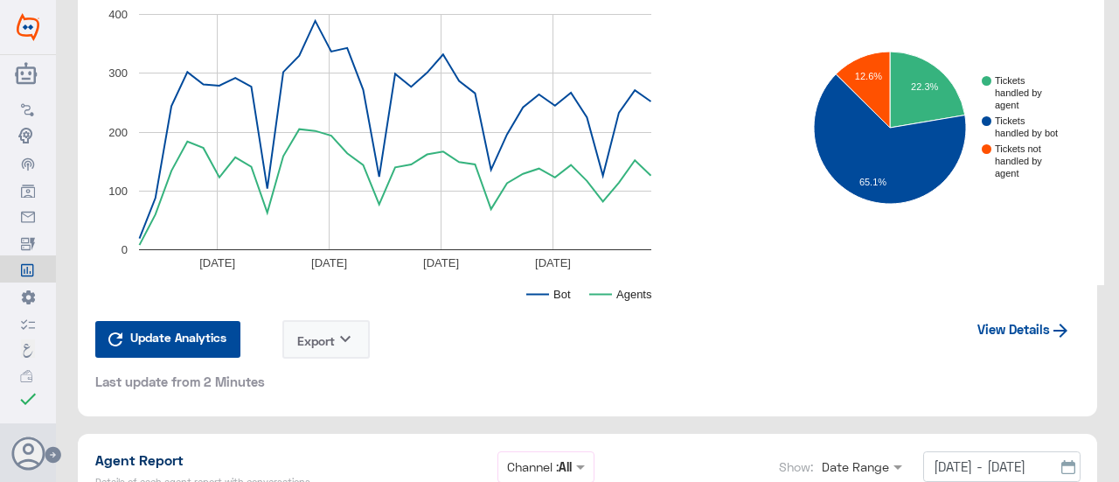
click at [992, 328] on link "View Details" at bounding box center [1024, 328] width 111 height 33
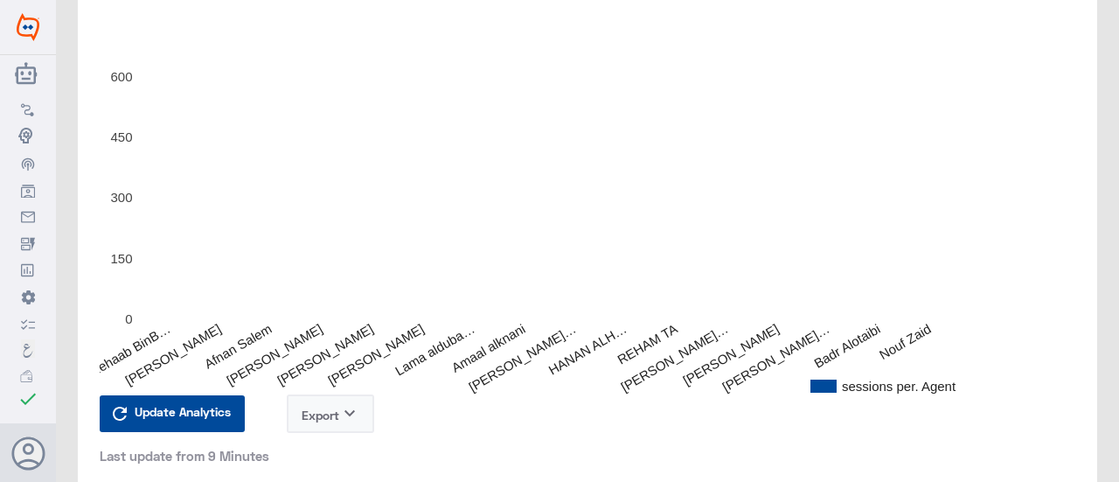
scroll to position [612, 0]
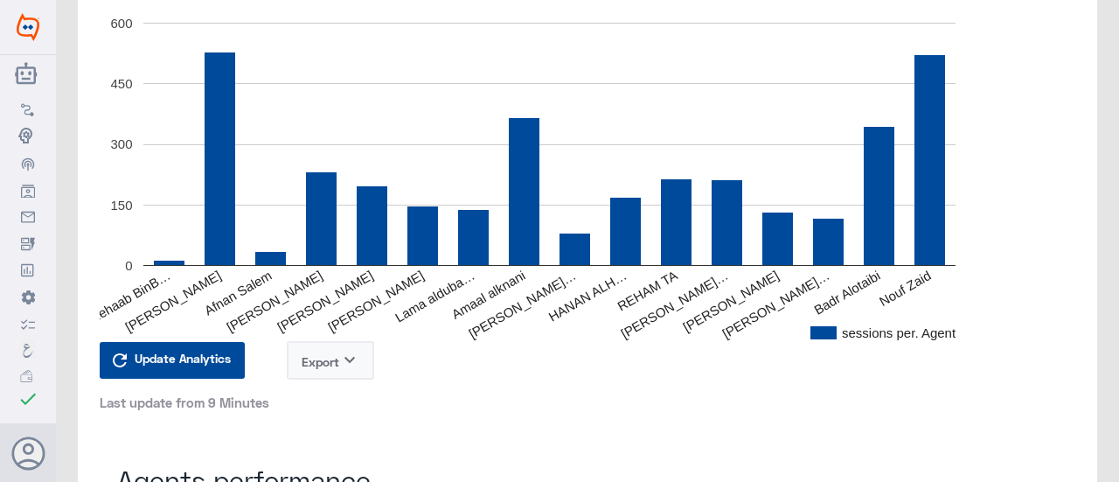
click at [336, 365] on button "Export keyboard_arrow_down" at bounding box center [330, 360] width 87 height 38
click at [313, 440] on span "PDF" at bounding box center [308, 437] width 21 height 18
click at [360, 366] on icon "keyboard_arrow_down" at bounding box center [349, 360] width 21 height 21
click at [330, 405] on button "CSV" at bounding box center [331, 404] width 87 height 32
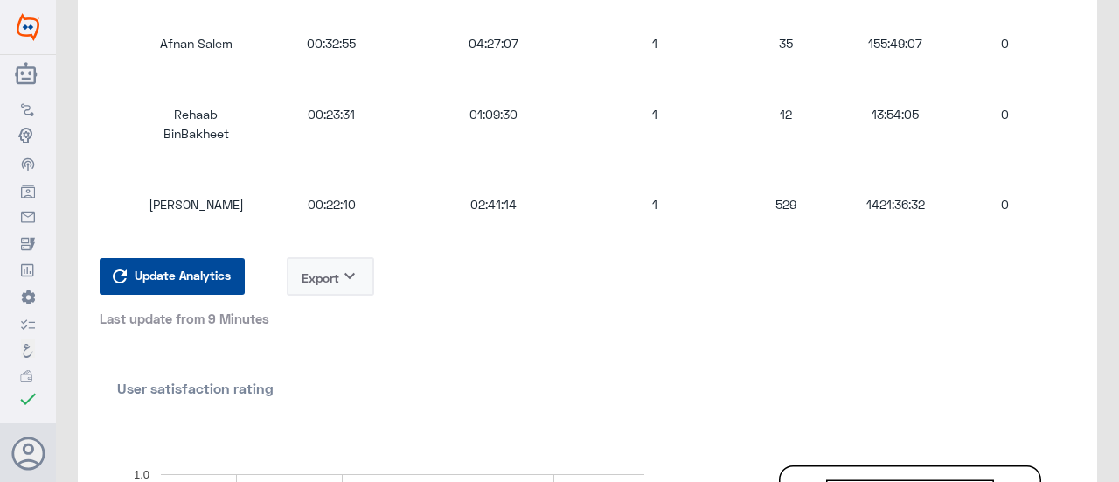
scroll to position [1312, 0]
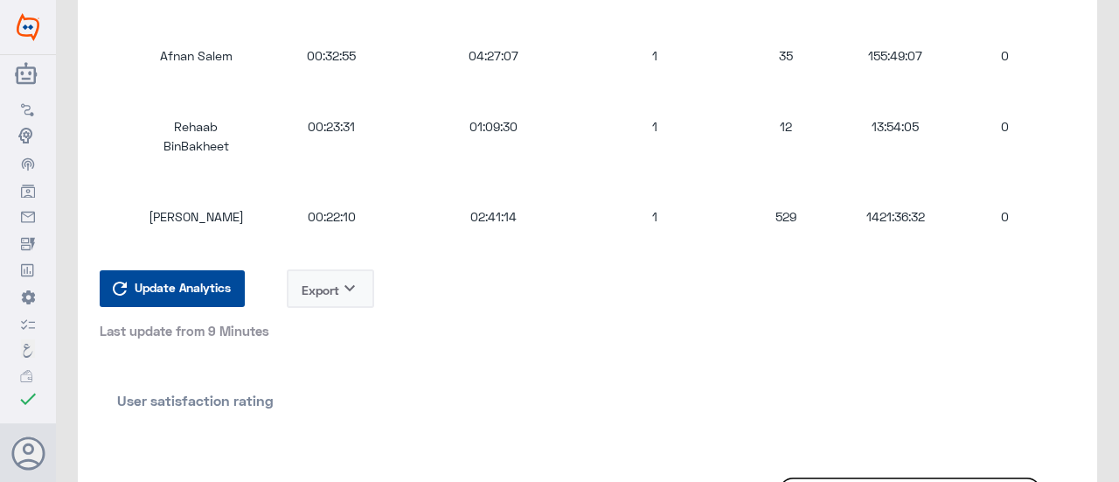
click at [350, 293] on icon "keyboard_arrow_down" at bounding box center [349, 288] width 21 height 21
click at [330, 373] on button "PDF" at bounding box center [331, 365] width 87 height 32
click at [357, 293] on icon "keyboard_arrow_down" at bounding box center [349, 288] width 21 height 21
click at [324, 338] on button "CSV" at bounding box center [331, 333] width 87 height 32
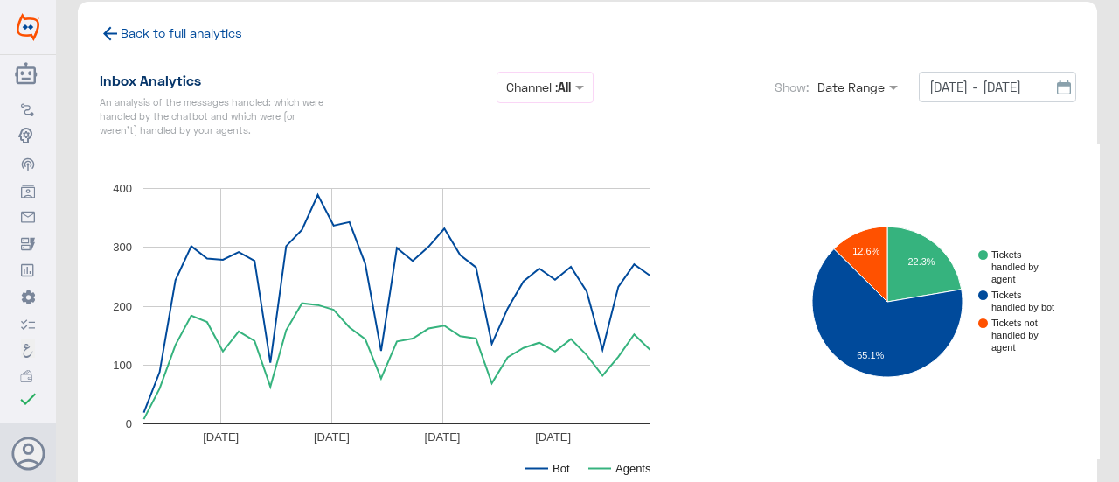
scroll to position [0, 0]
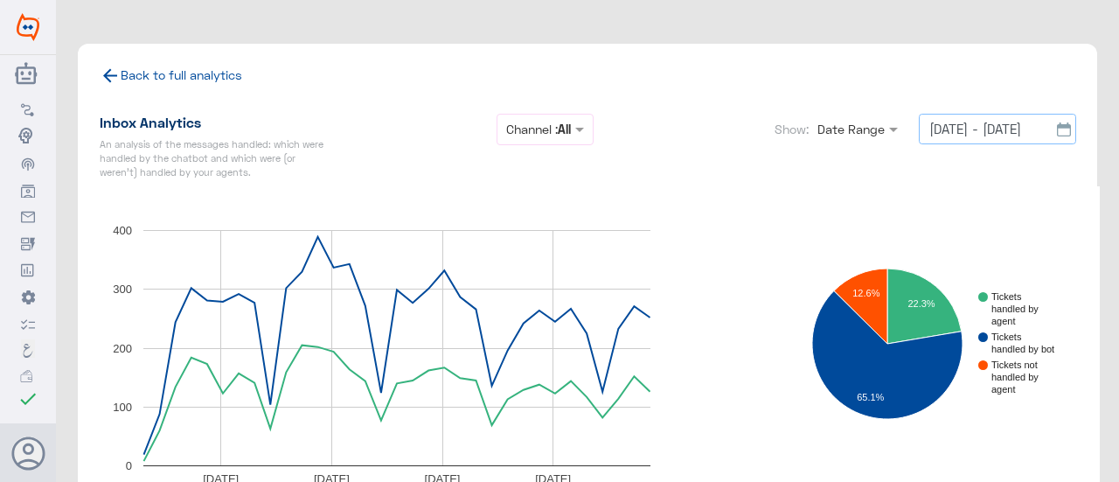
click at [959, 133] on input "[DATE] - [DATE]" at bounding box center [997, 129] width 157 height 31
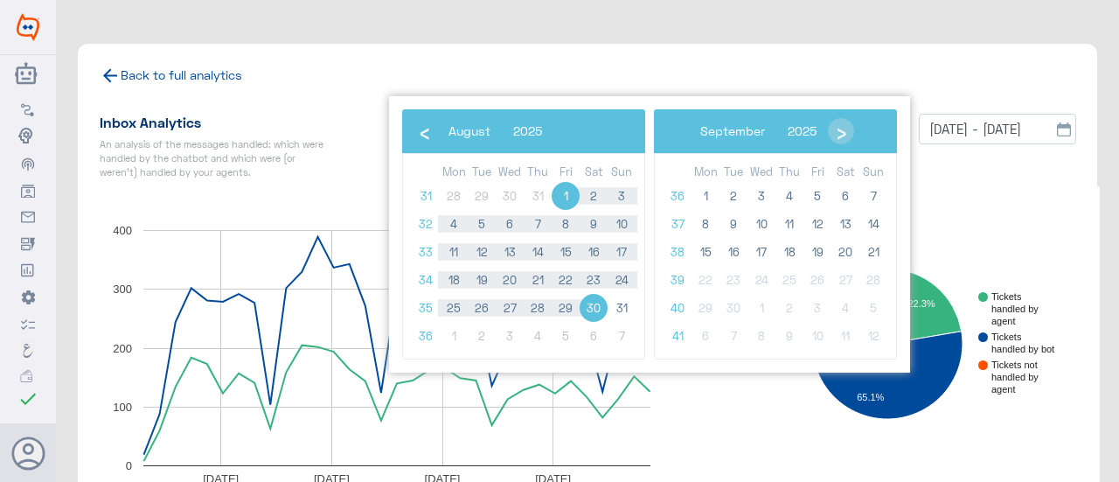
click at [565, 197] on span "1" at bounding box center [566, 196] width 28 height 28
click at [706, 190] on span "1" at bounding box center [706, 196] width 28 height 28
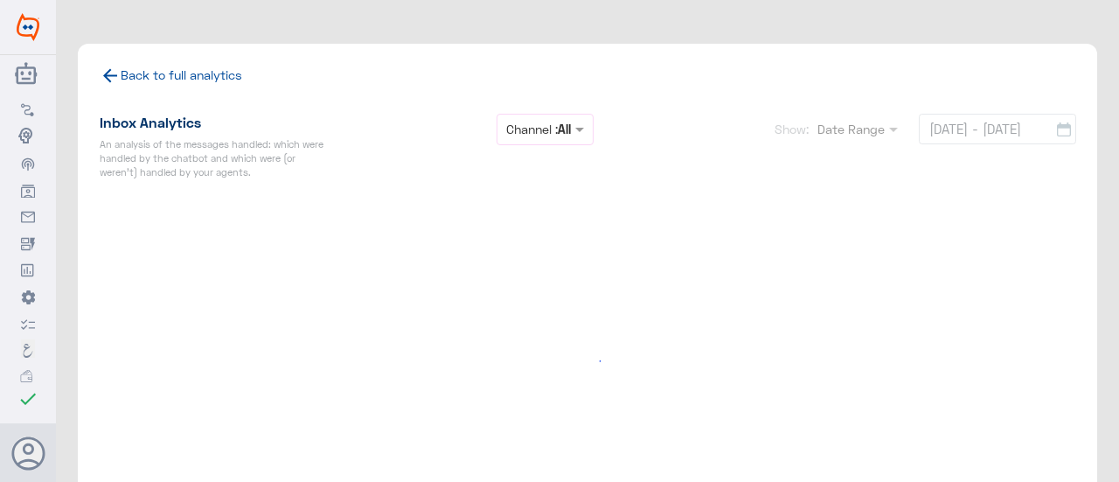
type input "[DATE] - [DATE]"
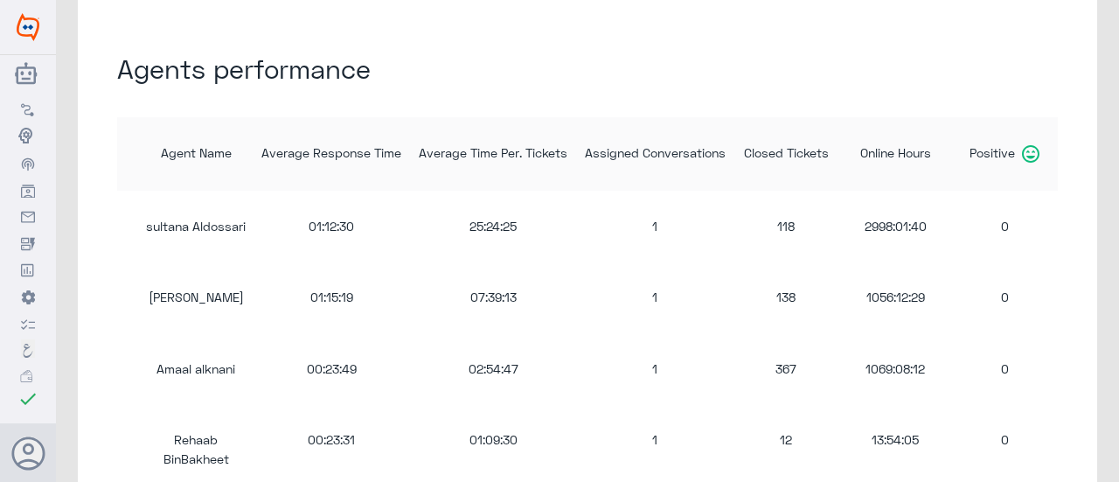
scroll to position [1224, 0]
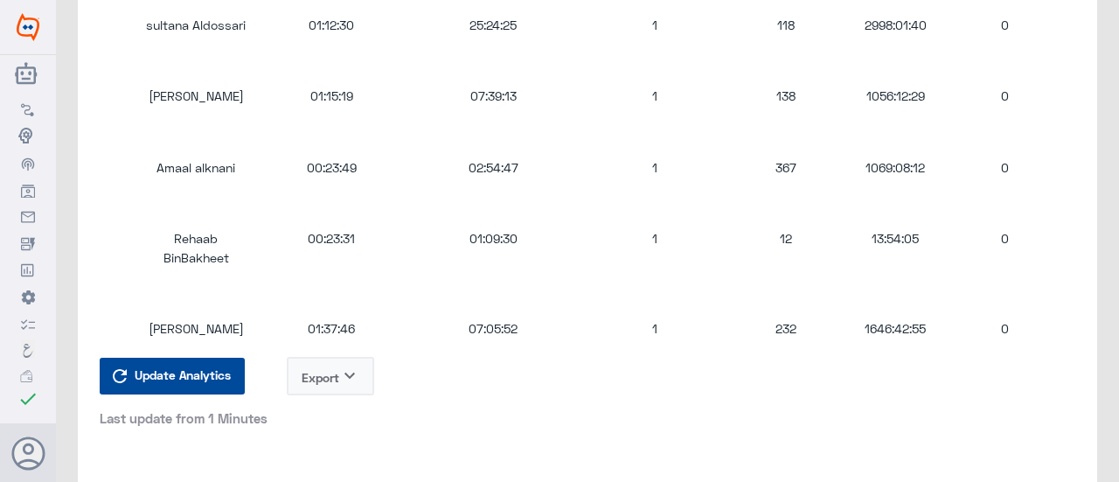
click at [354, 378] on icon "keyboard_arrow_down" at bounding box center [349, 375] width 21 height 21
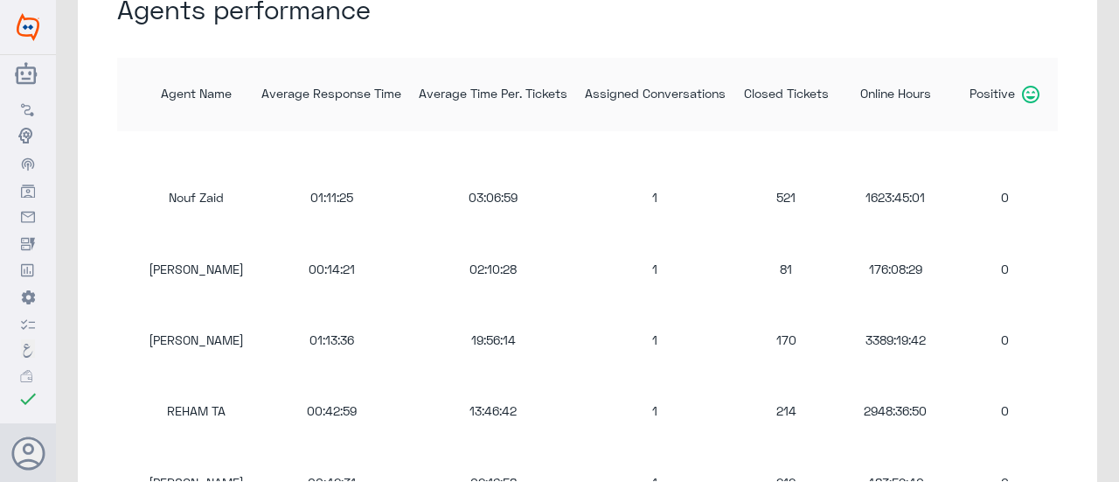
scroll to position [1312, 0]
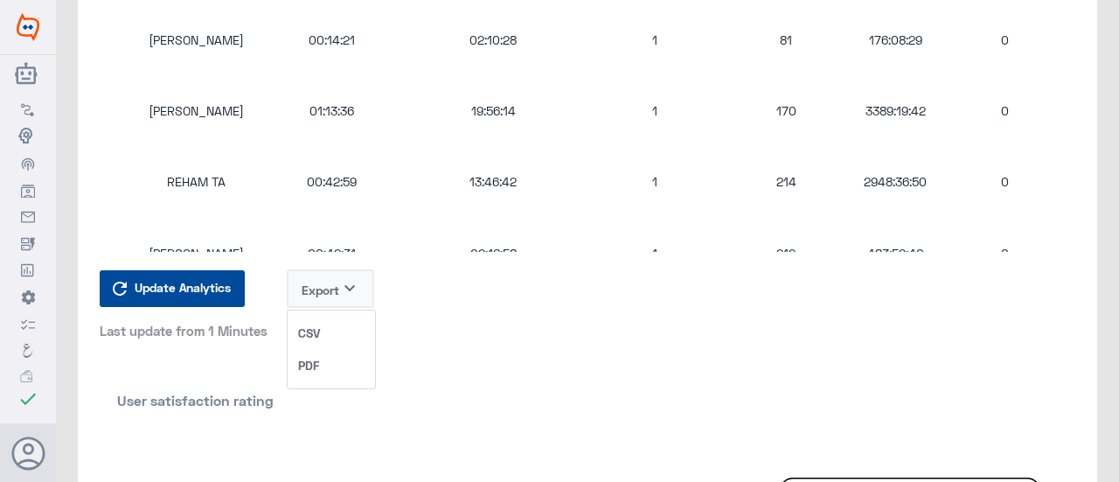
click at [313, 335] on span "CSV" at bounding box center [309, 333] width 22 height 18
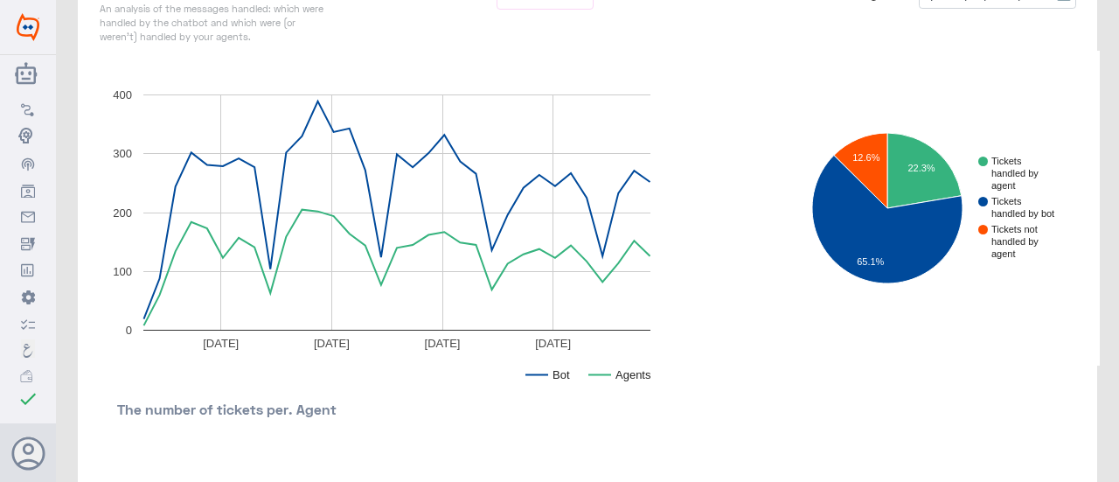
scroll to position [0, 0]
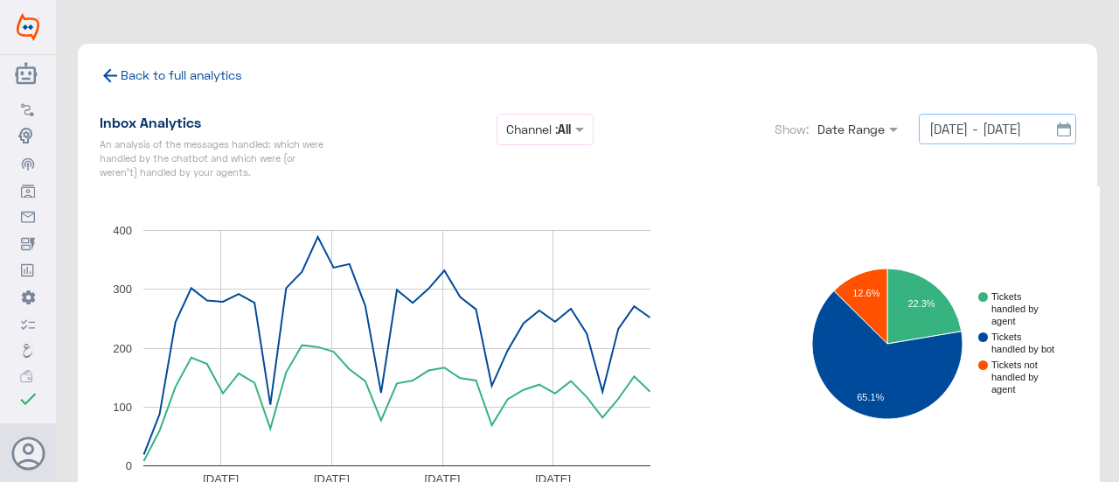
click at [970, 129] on input "[DATE] - [DATE]" at bounding box center [997, 129] width 157 height 31
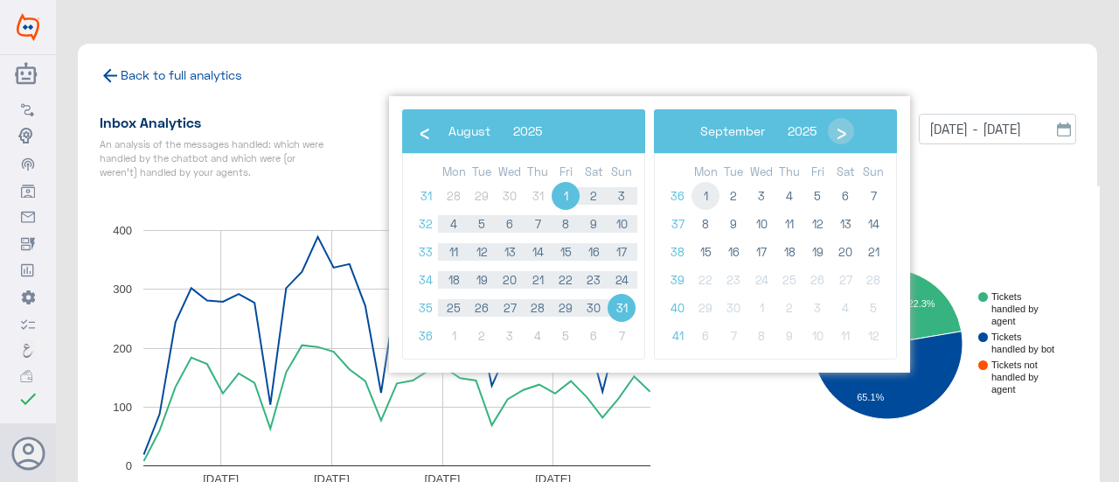
click at [706, 194] on span "1" at bounding box center [706, 196] width 28 height 28
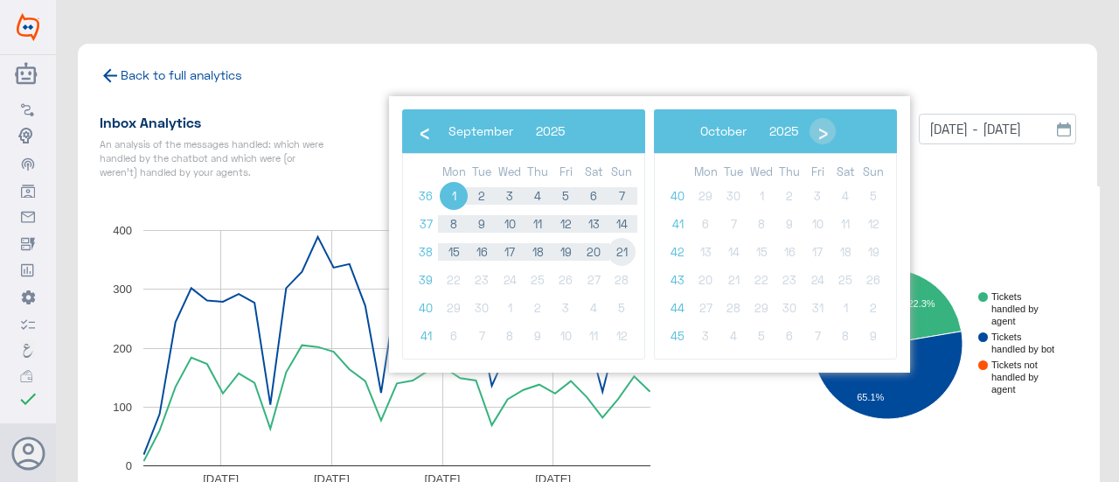
click at [624, 250] on span "21" at bounding box center [622, 252] width 28 height 28
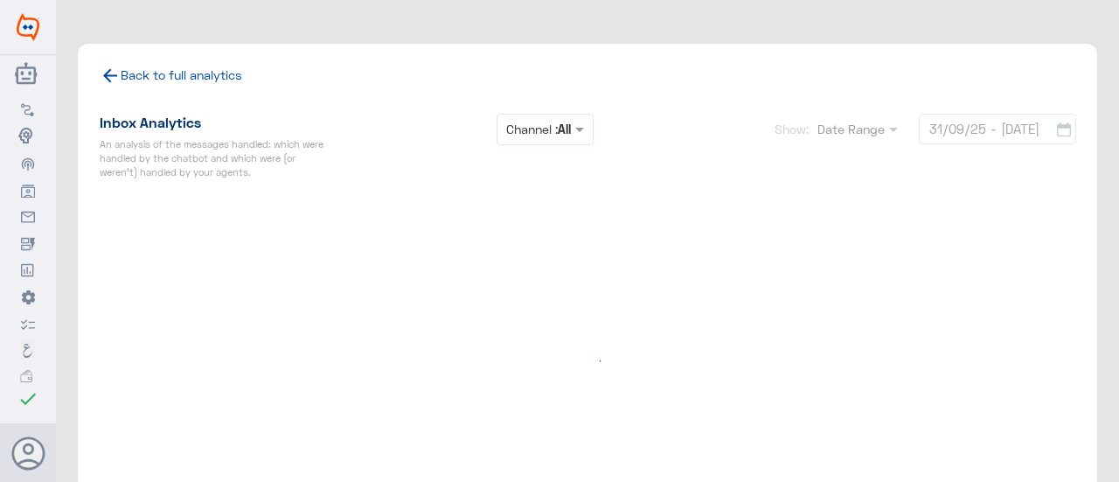
type input "[DATE] - [DATE]"
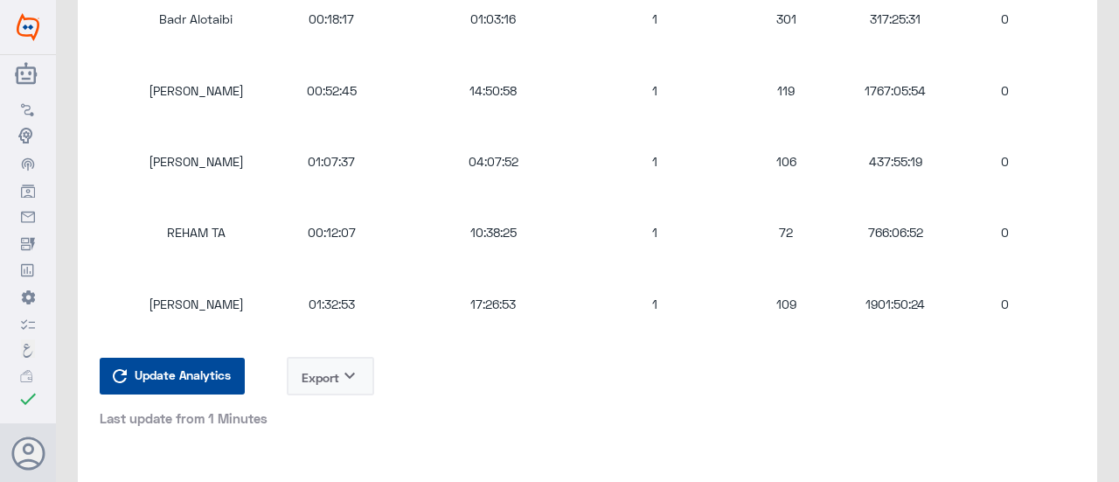
scroll to position [1224, 0]
click at [355, 382] on icon "keyboard_arrow_down" at bounding box center [349, 375] width 21 height 21
click at [327, 424] on button "CSV" at bounding box center [331, 420] width 87 height 32
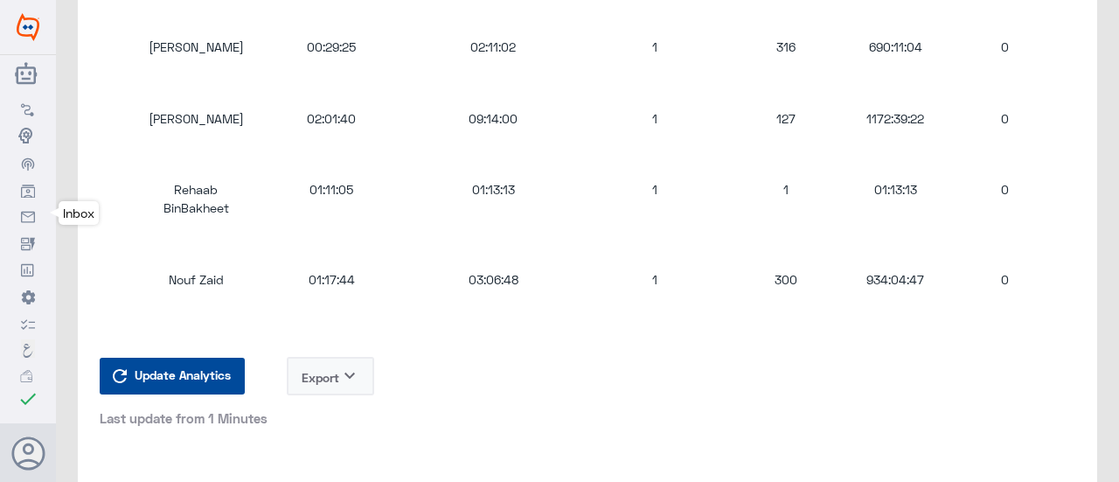
drag, startPoint x: 33, startPoint y: 222, endPoint x: 24, endPoint y: 220, distance: 8.9
click at [32, 222] on icon at bounding box center [28, 218] width 14 height 14
click at [31, 217] on icon at bounding box center [28, 218] width 14 height 14
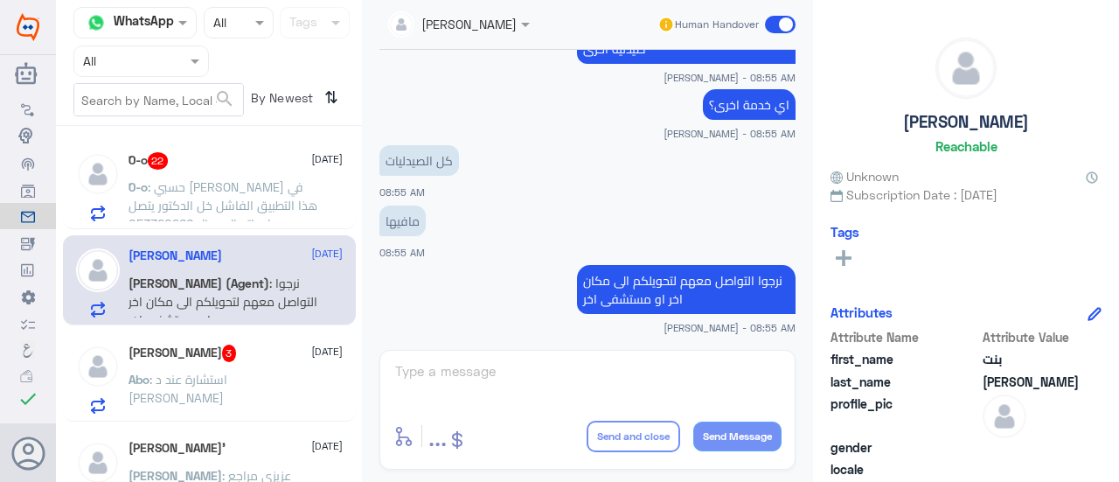
scroll to position [989, 0]
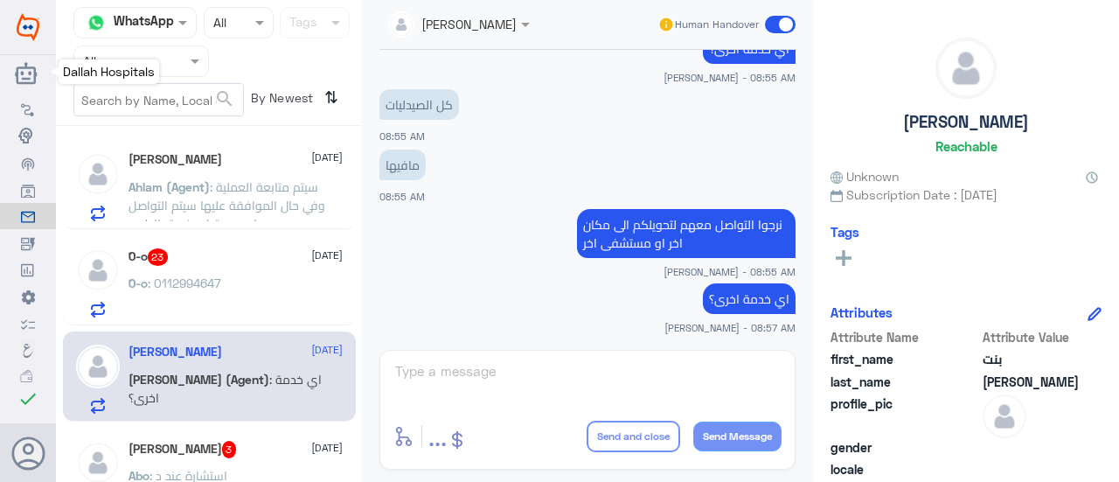
click at [24, 27] on img at bounding box center [28, 27] width 23 height 28
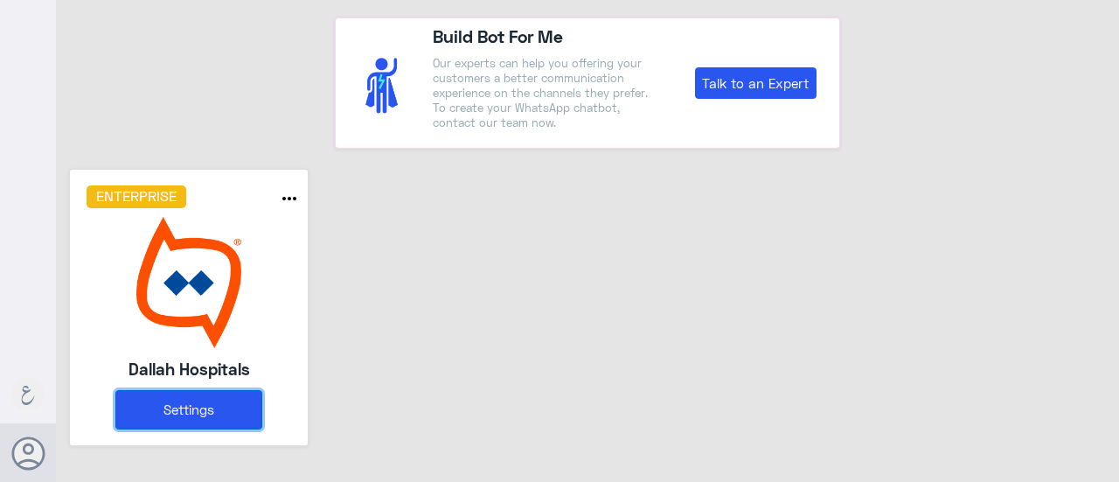
click at [180, 416] on button "Settings" at bounding box center [188, 409] width 147 height 39
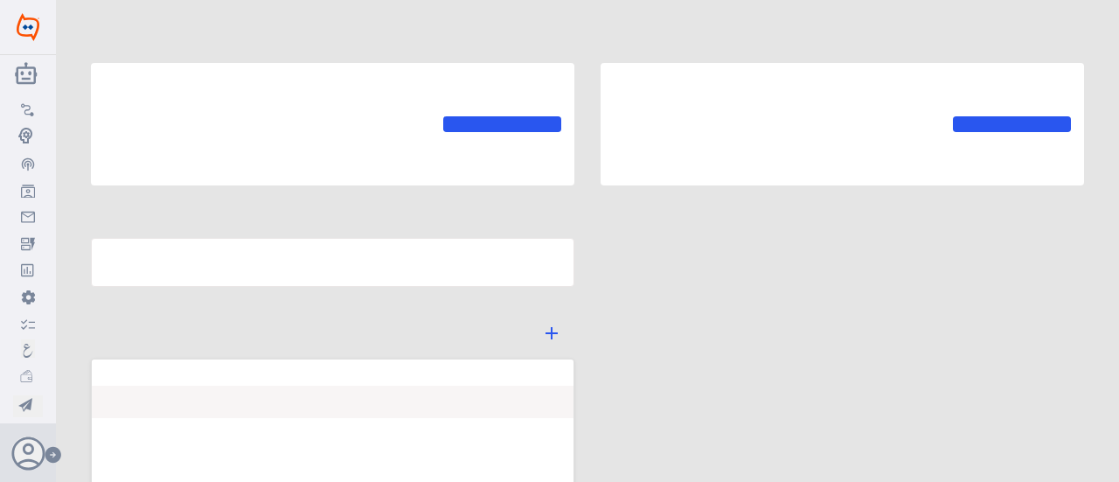
type input "Dallah Hospitals"
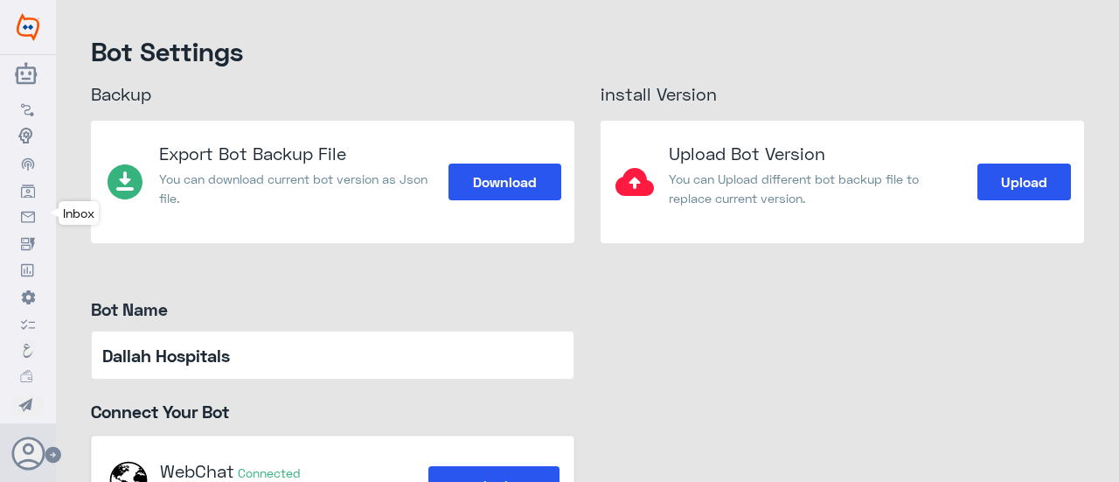
click at [30, 215] on use at bounding box center [28, 216] width 14 height 11
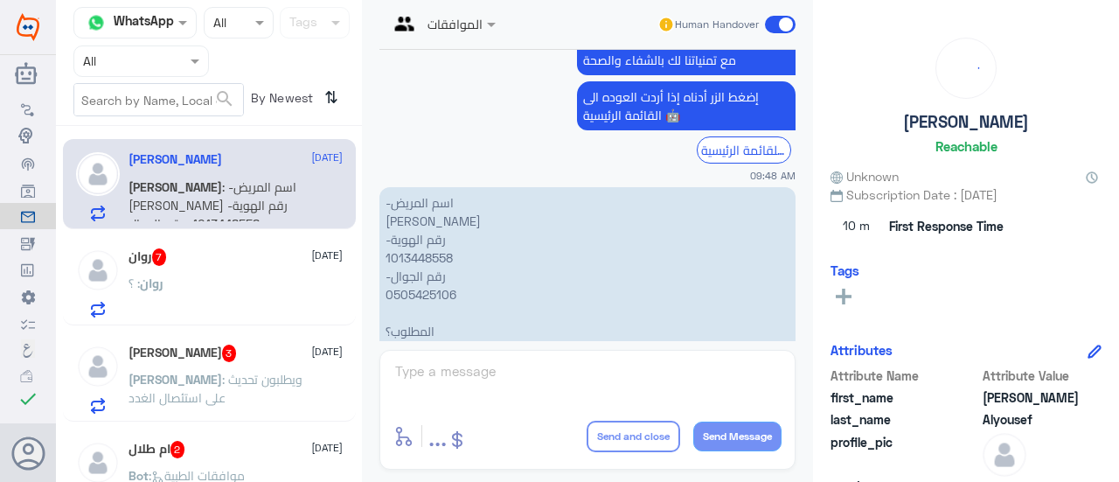
scroll to position [953, 0]
